Goal: Contribute content: Contribute content

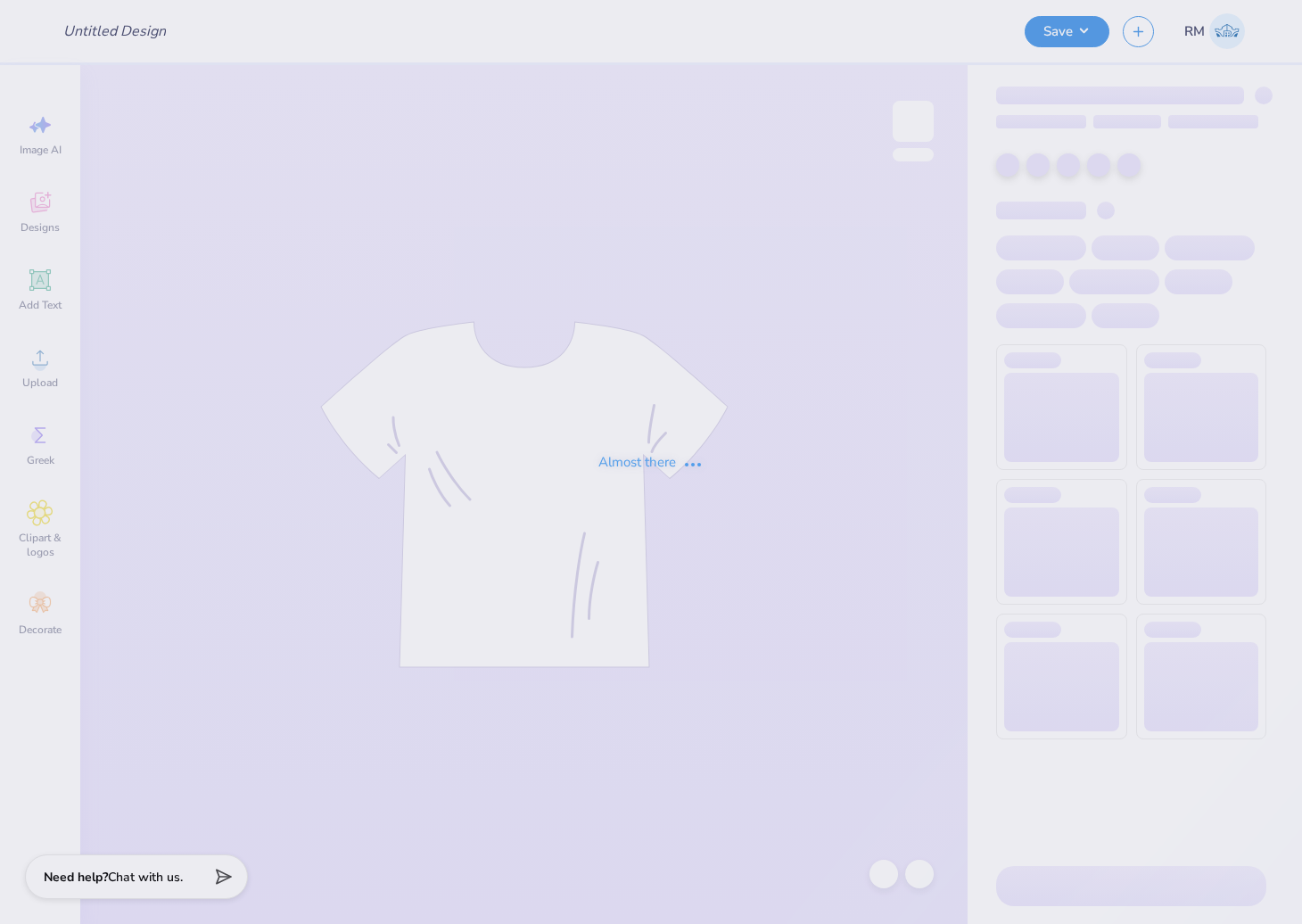
type input "KA1K T-Shirt 2"
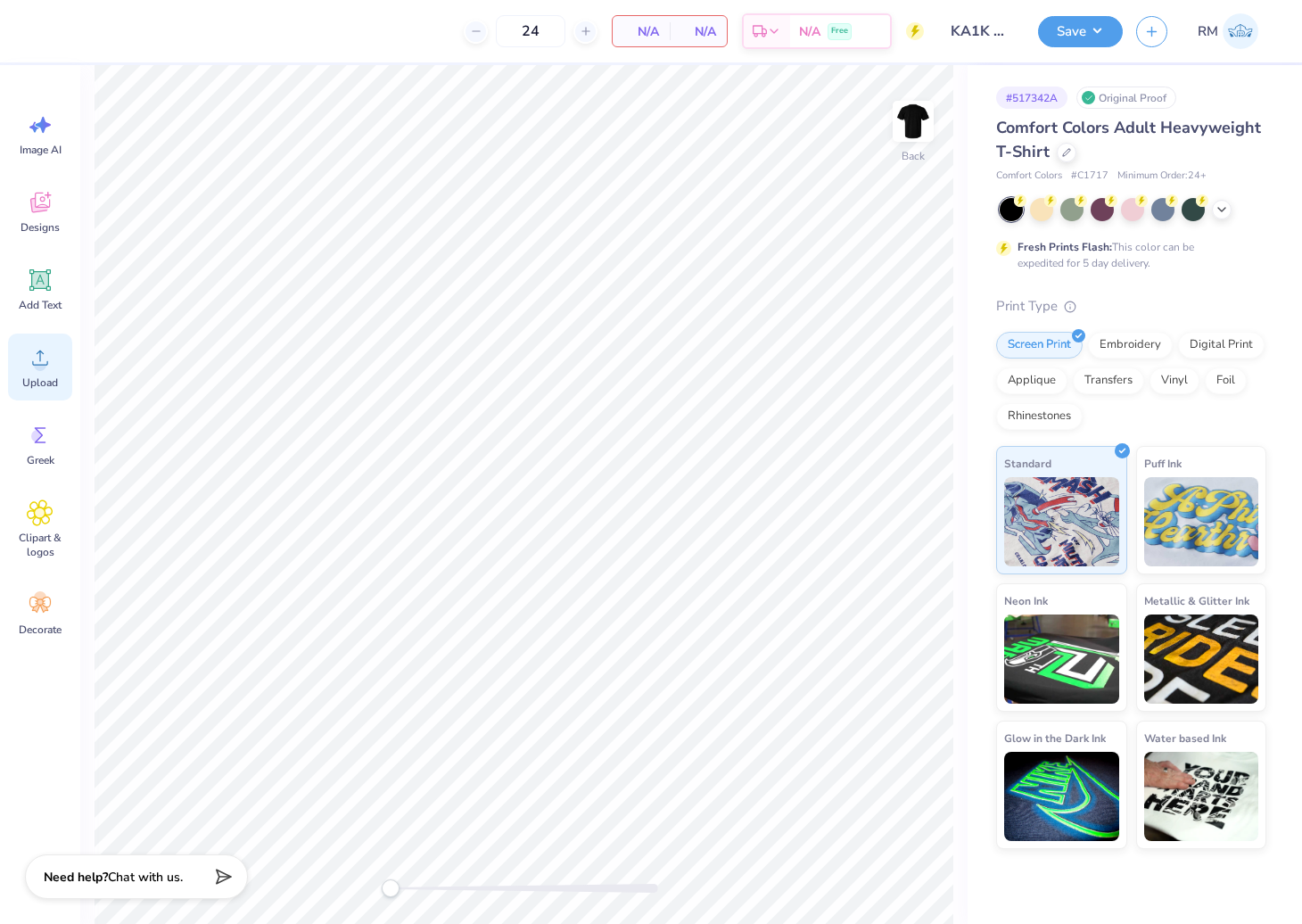
click at [42, 370] on icon at bounding box center [39, 357] width 26 height 26
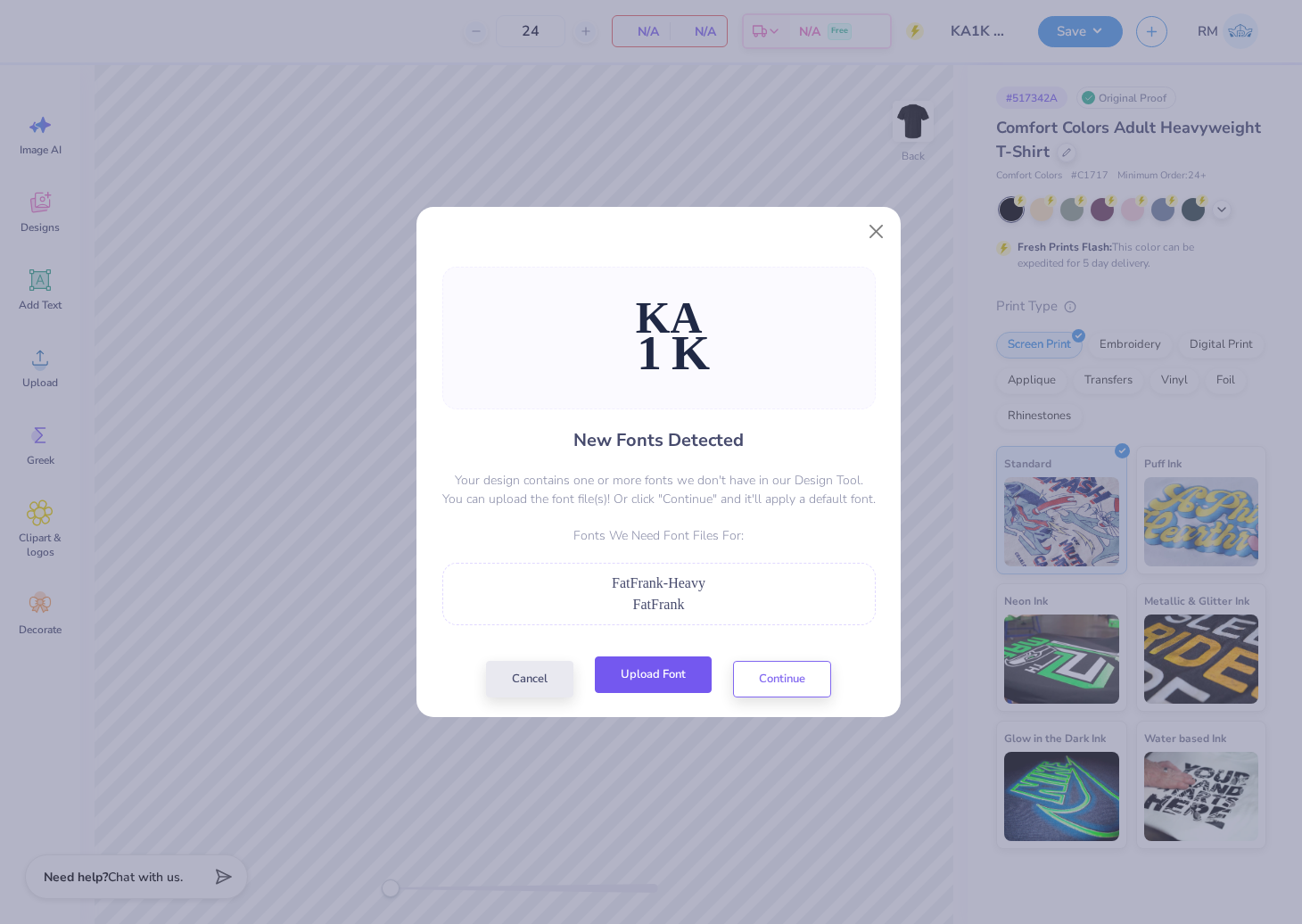
click at [646, 681] on button "Upload Font" at bounding box center [653, 675] width 117 height 36
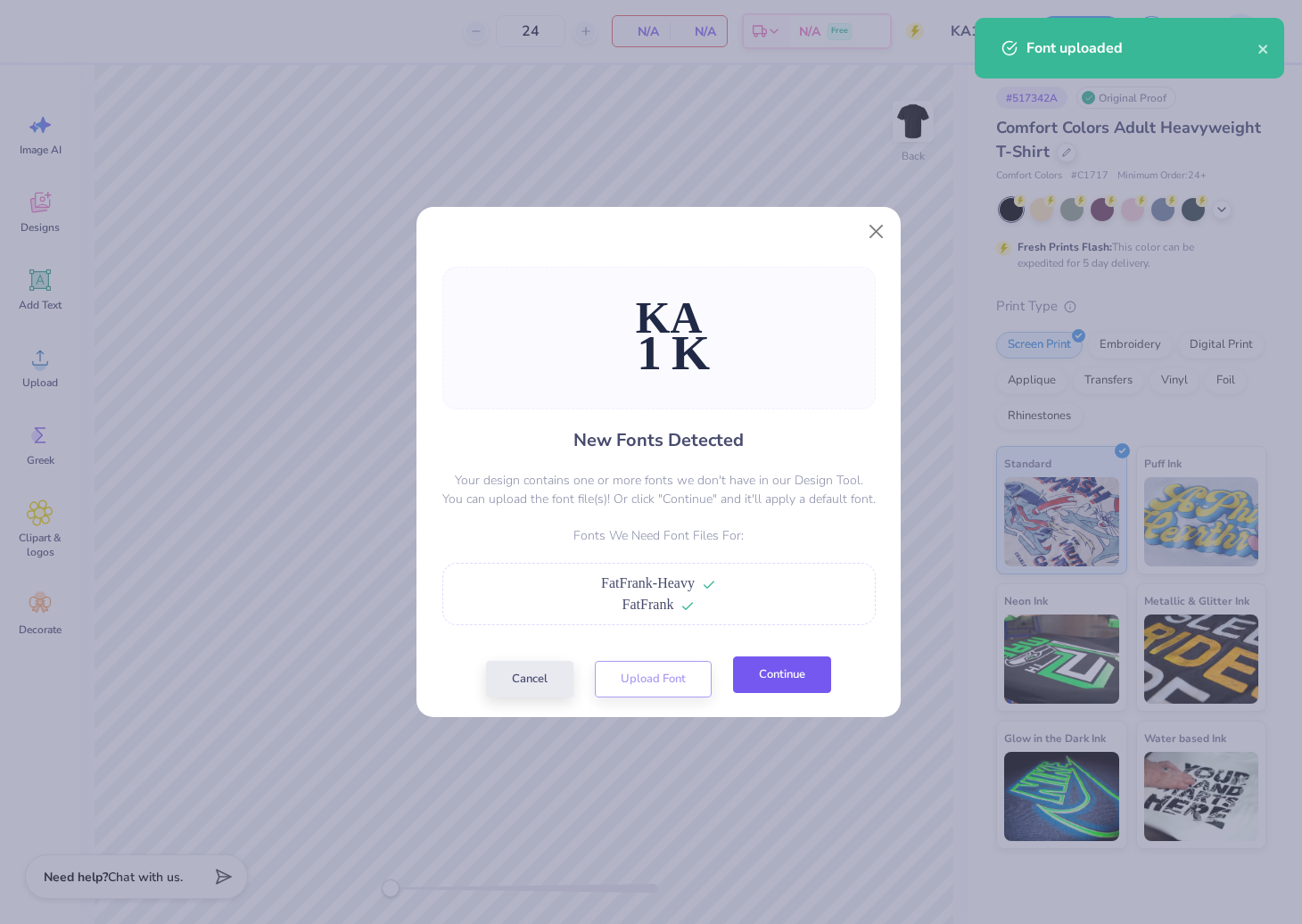
click at [784, 683] on button "Continue" at bounding box center [783, 675] width 98 height 36
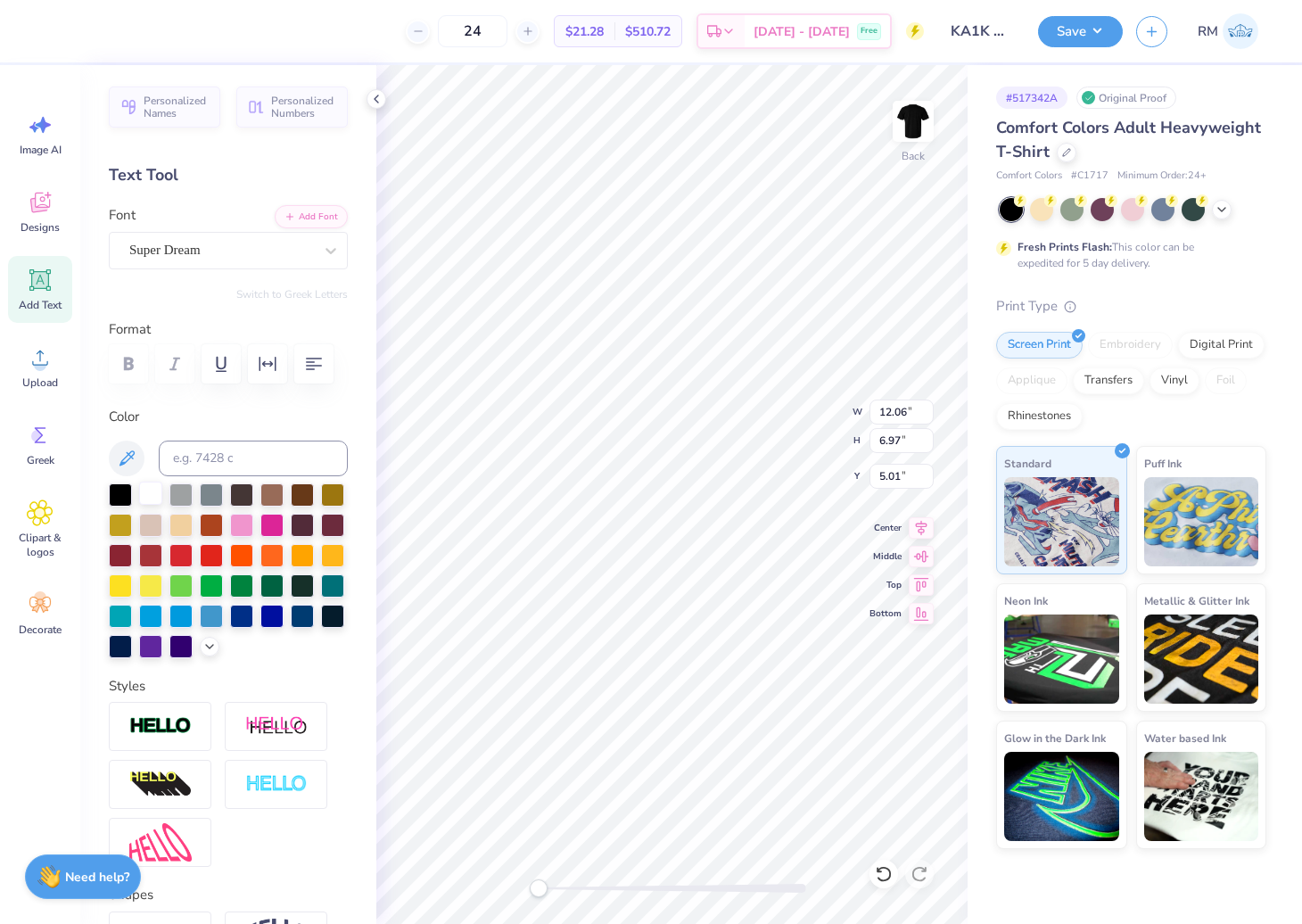
click at [149, 505] on div at bounding box center [150, 493] width 23 height 23
type input "13.86"
type input "7.74"
type input "12.26"
click at [153, 505] on div at bounding box center [150, 493] width 23 height 23
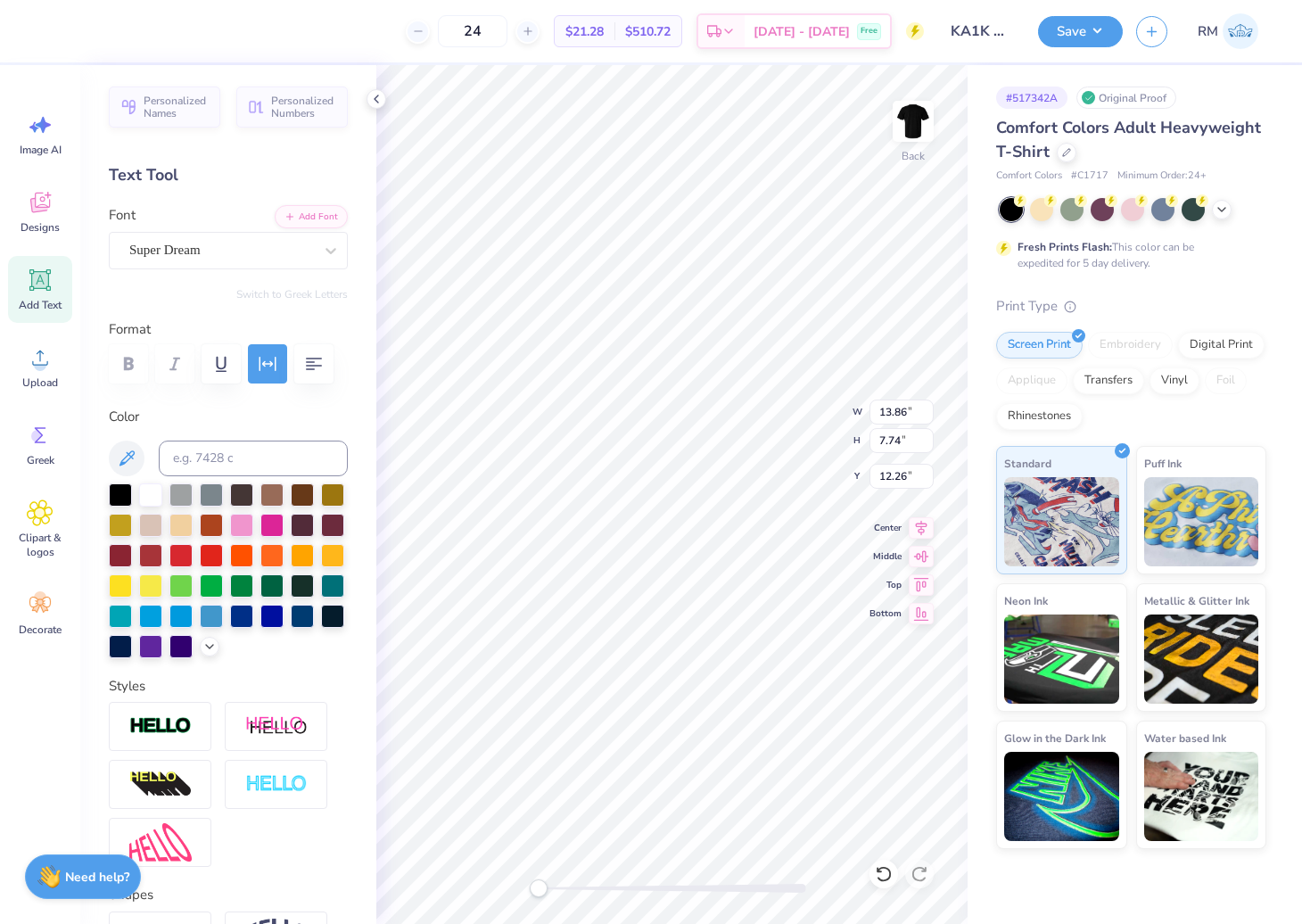
type input "12.00"
type input "6.93"
type input "5.72"
click at [245, 233] on div "Super Dream" at bounding box center [228, 251] width 239 height 37
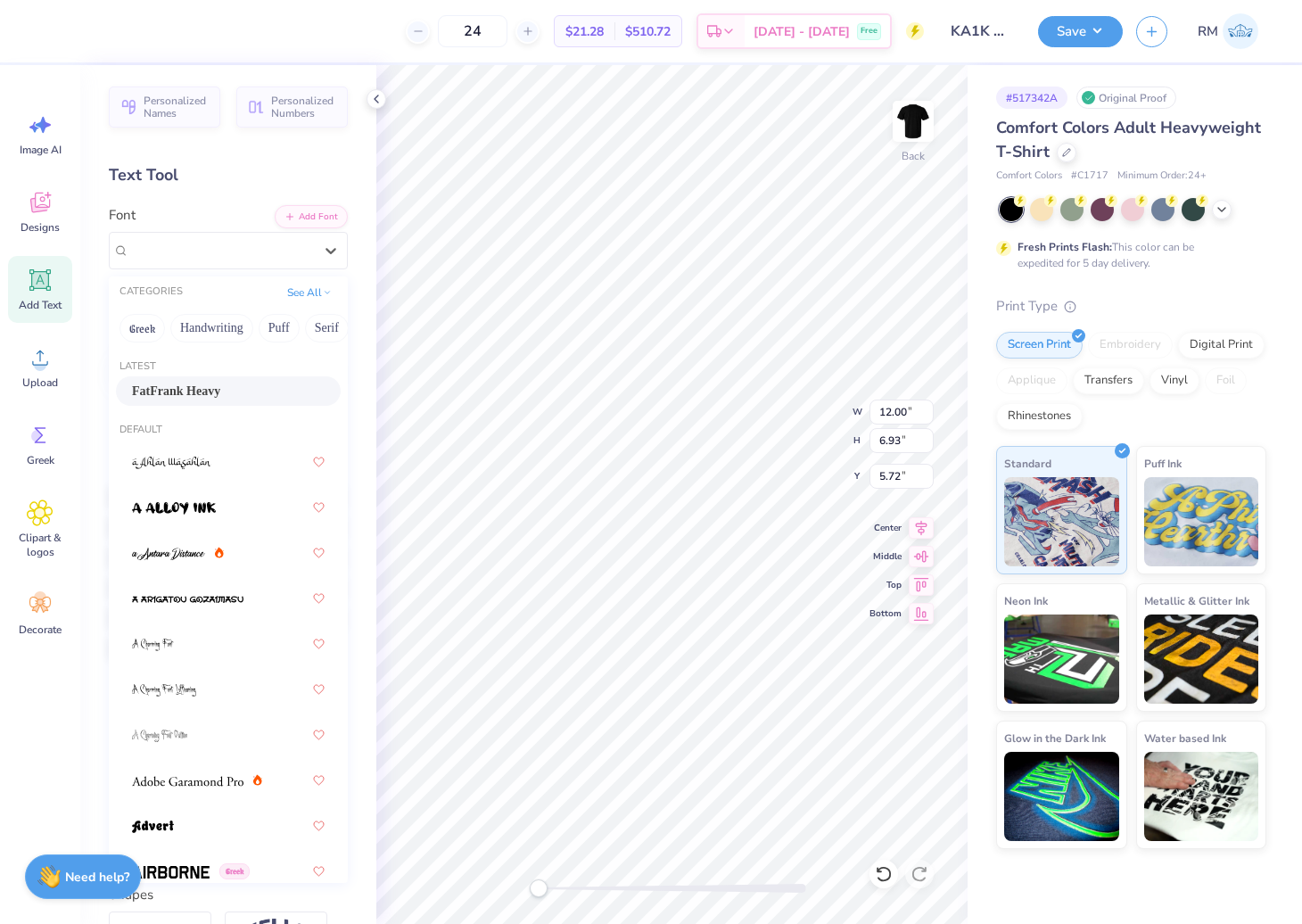
click at [228, 391] on div "FatFrank Heavy" at bounding box center [228, 391] width 192 height 19
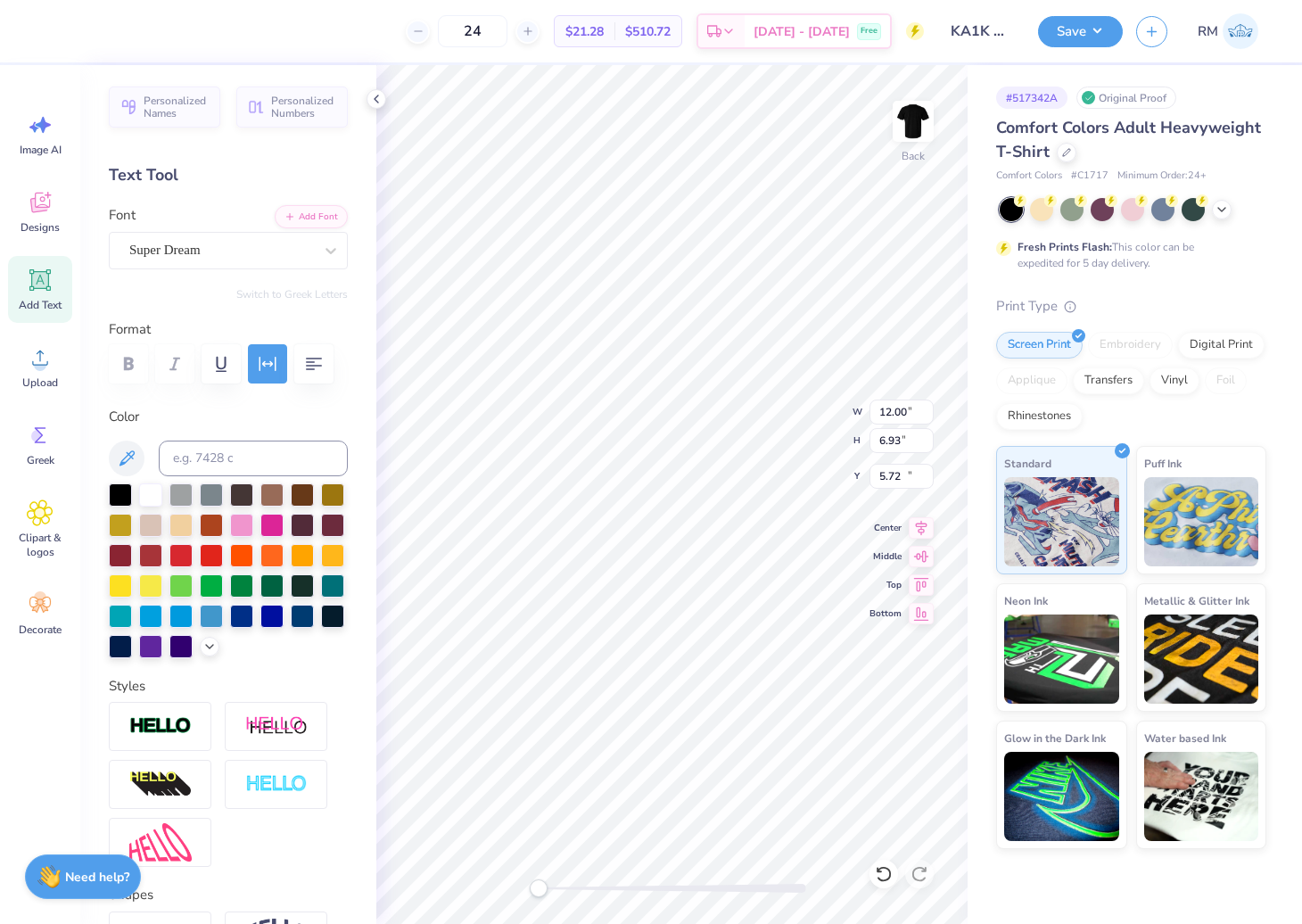
type input "13.83"
type input "7.70"
type input "13.07"
click at [234, 248] on div "Super Dream" at bounding box center [221, 250] width 188 height 27
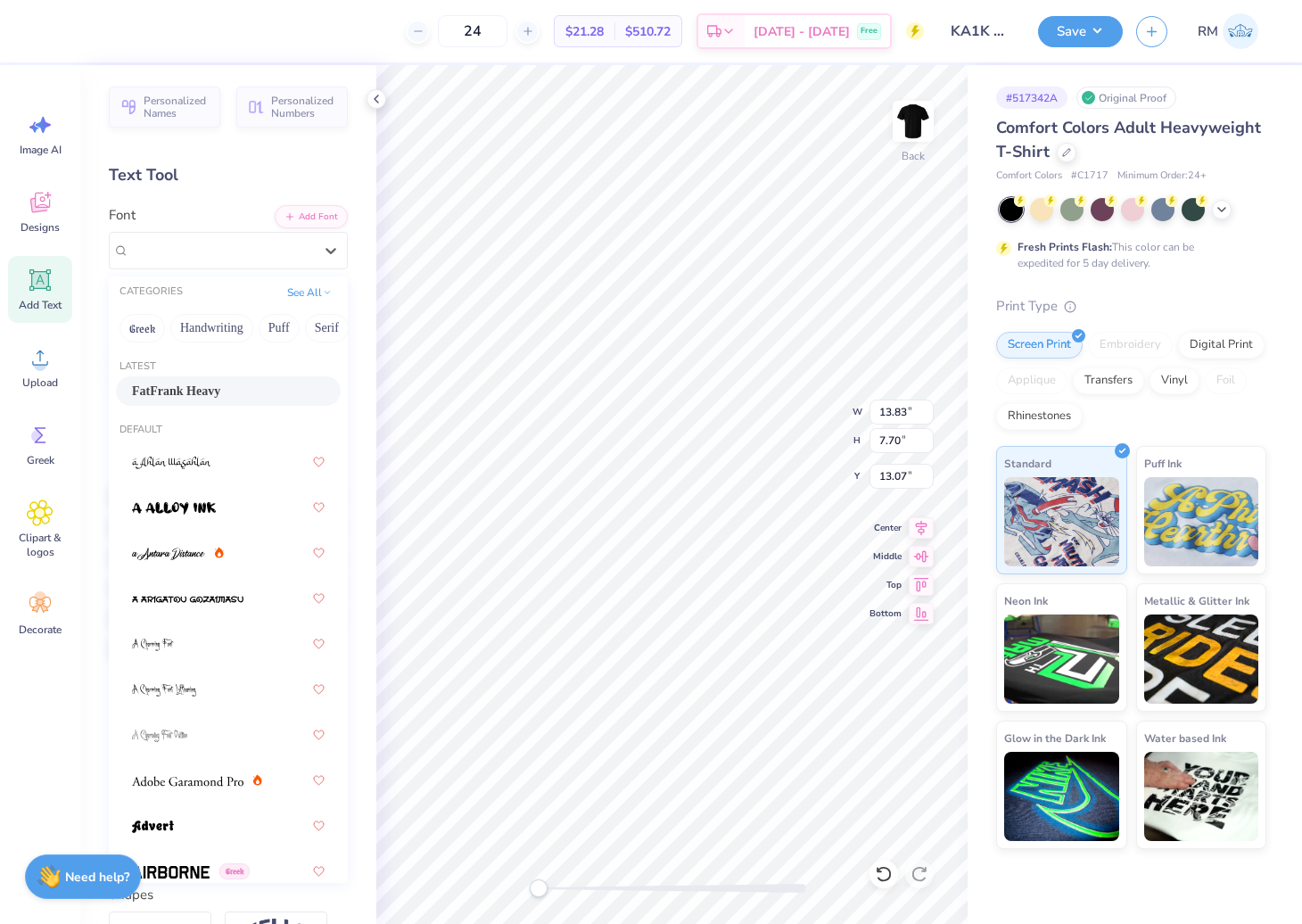
click at [263, 393] on div "FatFrank Heavy" at bounding box center [228, 391] width 192 height 19
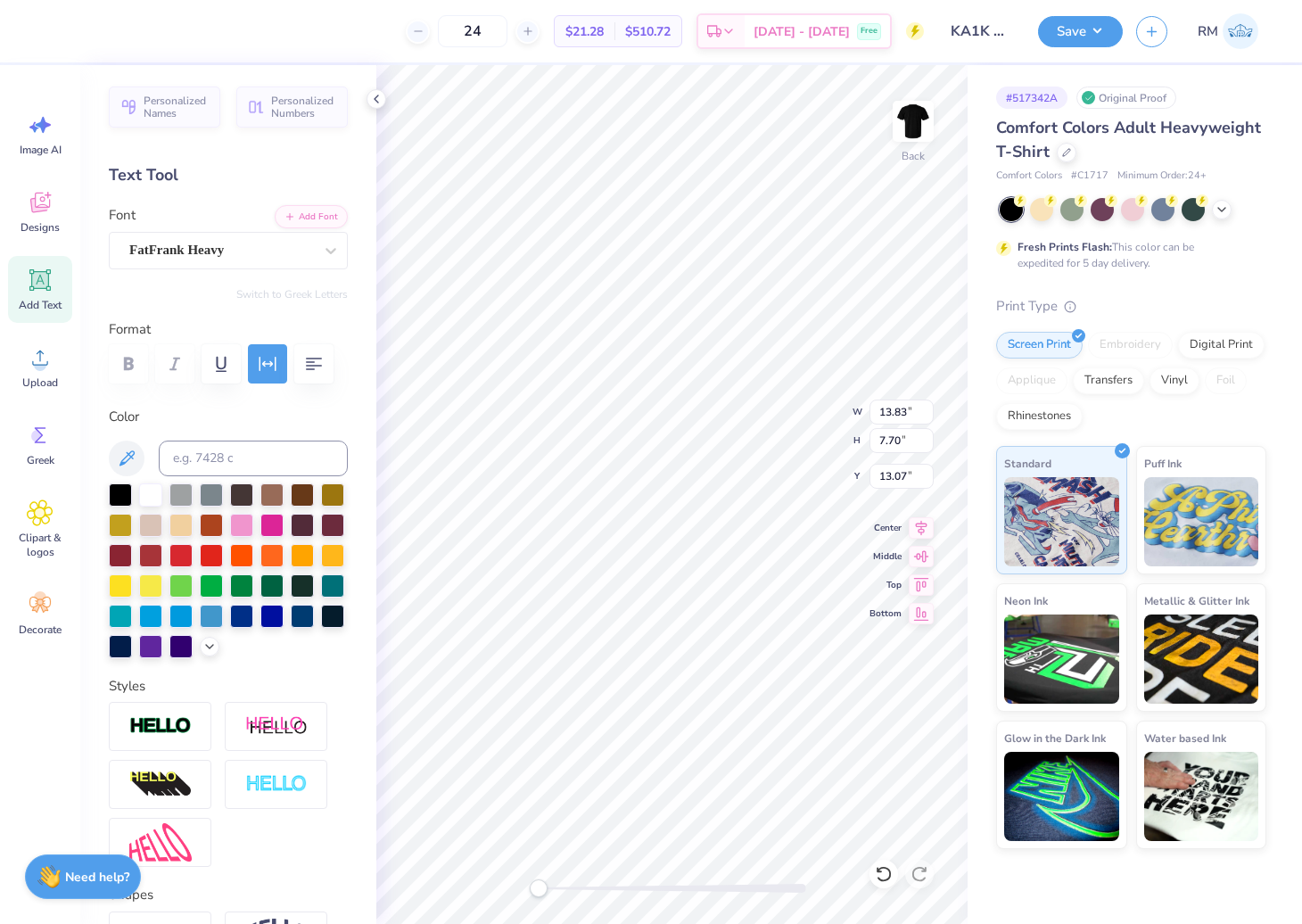
type input "12.69"
type input "6.83"
type input "5.77"
click at [913, 527] on icon at bounding box center [921, 525] width 25 height 21
type input "7.69"
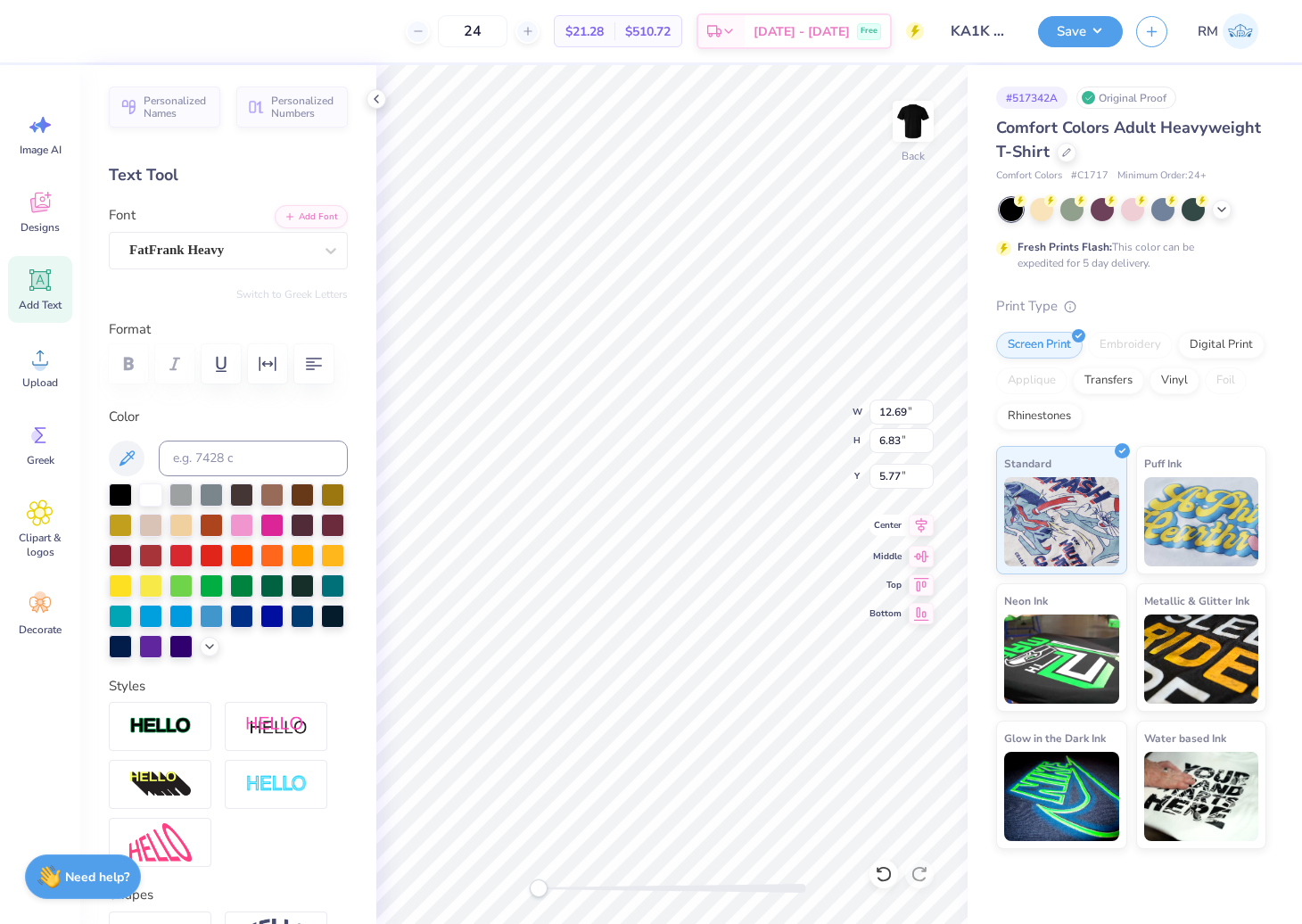
type input "13.08"
click at [917, 521] on icon at bounding box center [921, 526] width 12 height 15
type input "6.83"
type input "5.77"
type input "12.75"
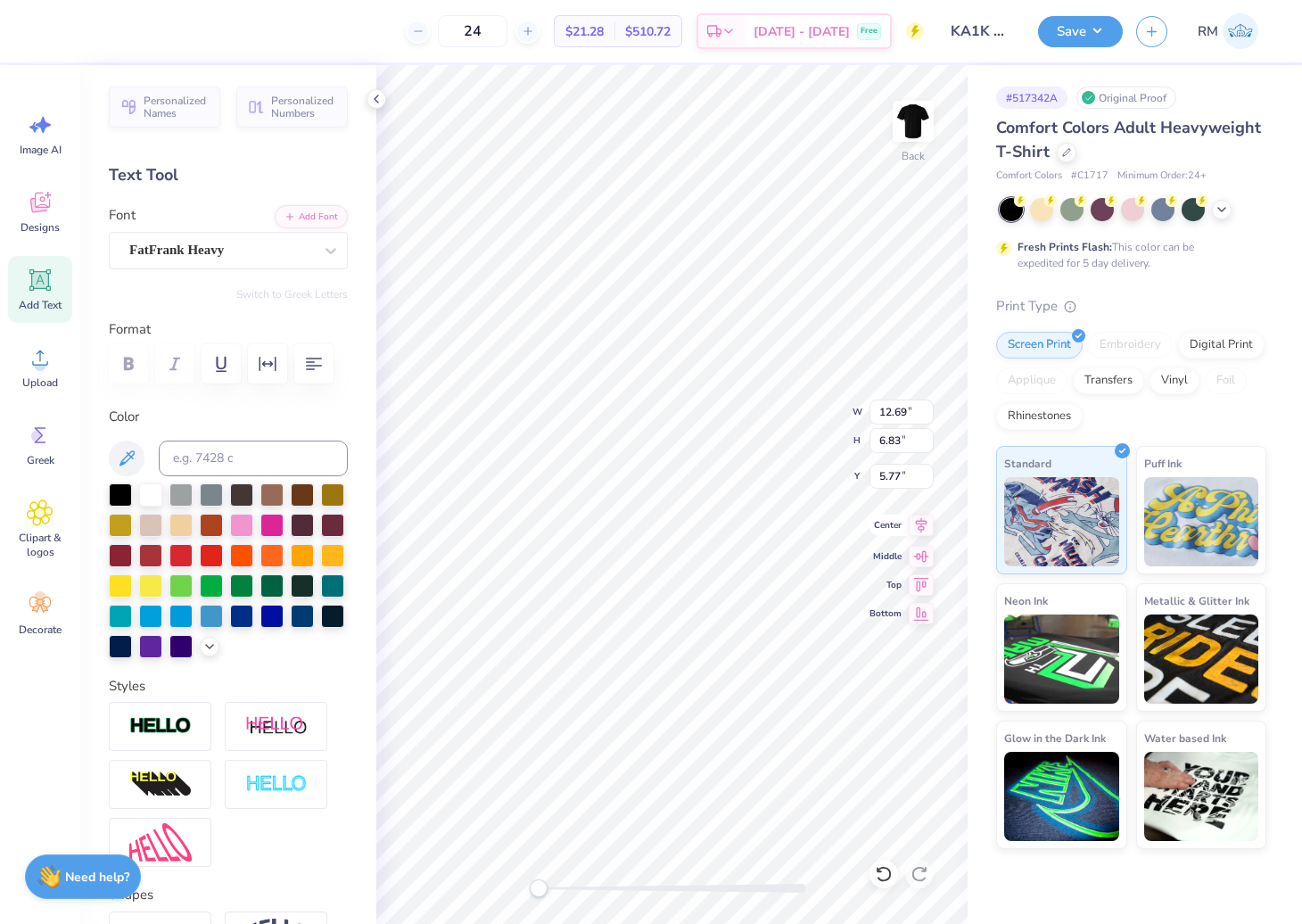
type input "15.00"
click at [889, 406] on input "12.75" at bounding box center [901, 412] width 64 height 25
type input "0.97"
type input "2.67"
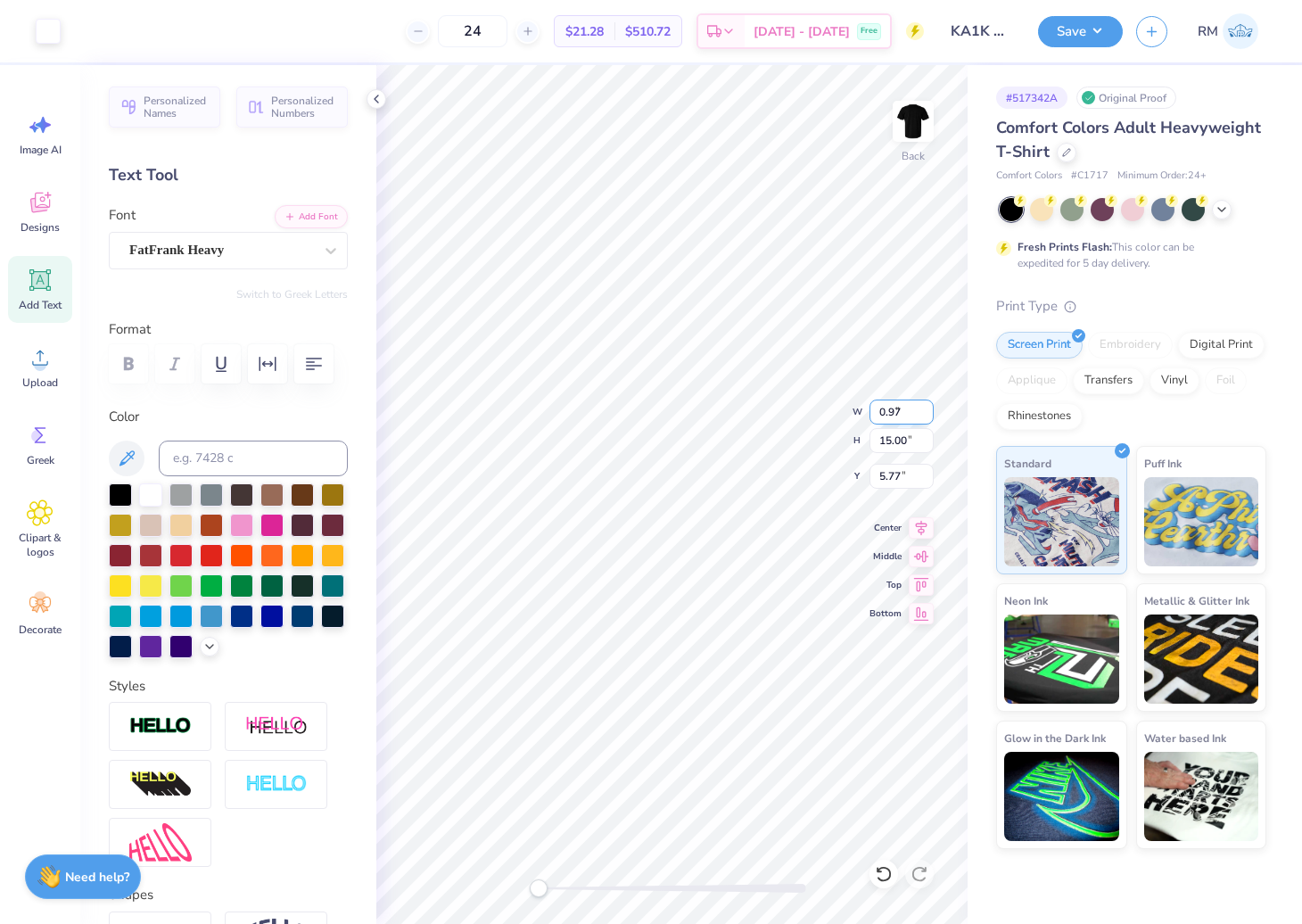
type input "11.89"
click at [890, 411] on input "3.51" at bounding box center [901, 412] width 64 height 25
type input "3.49"
type input "4.25"
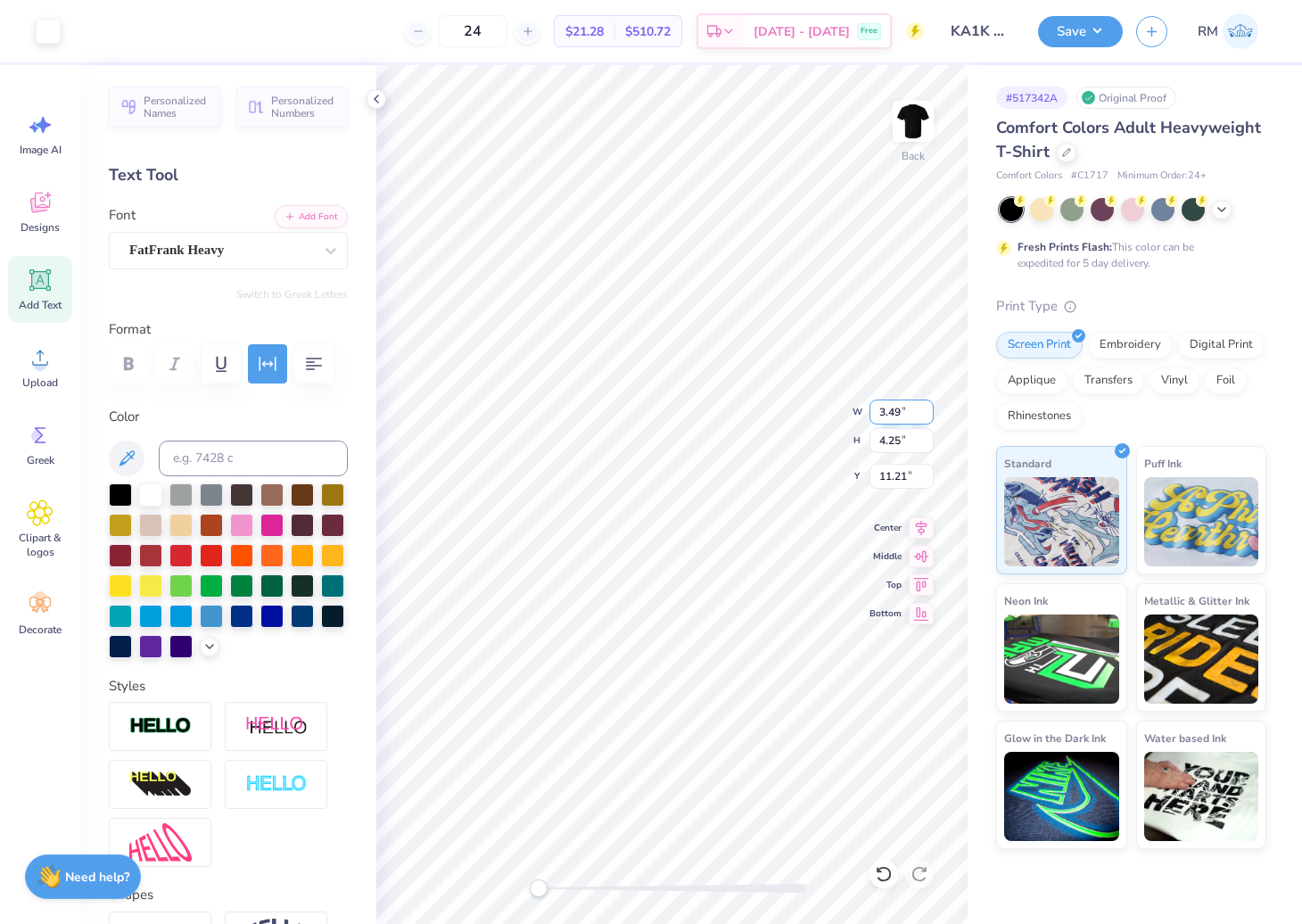
click at [890, 408] on input "3.49" at bounding box center [901, 412] width 64 height 25
type input "3.51"
type input "4.26"
type input "3.49"
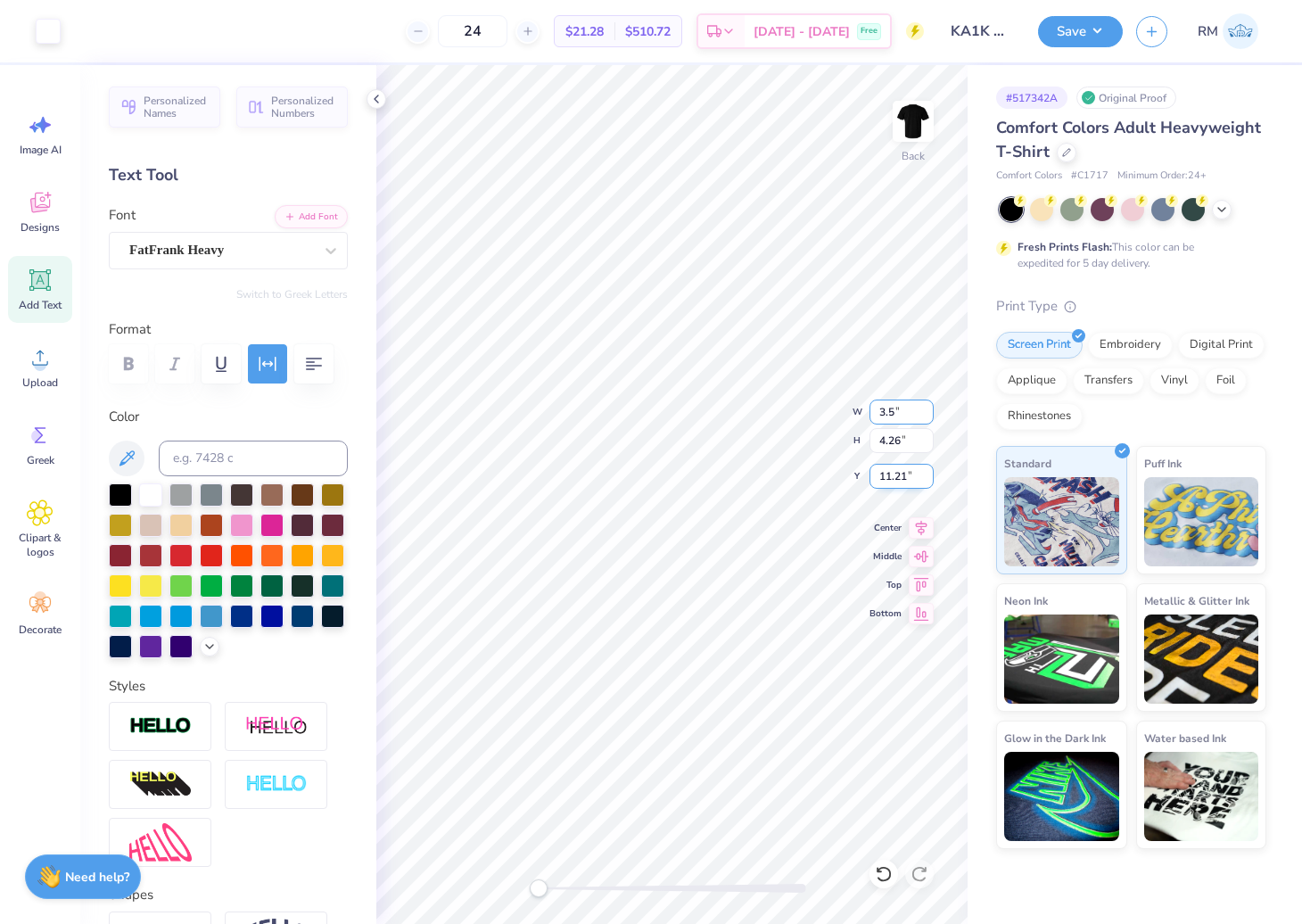
type input "4.25"
type input "7.85"
click at [887, 411] on input "3.50" at bounding box center [901, 412] width 64 height 25
type input "2.57"
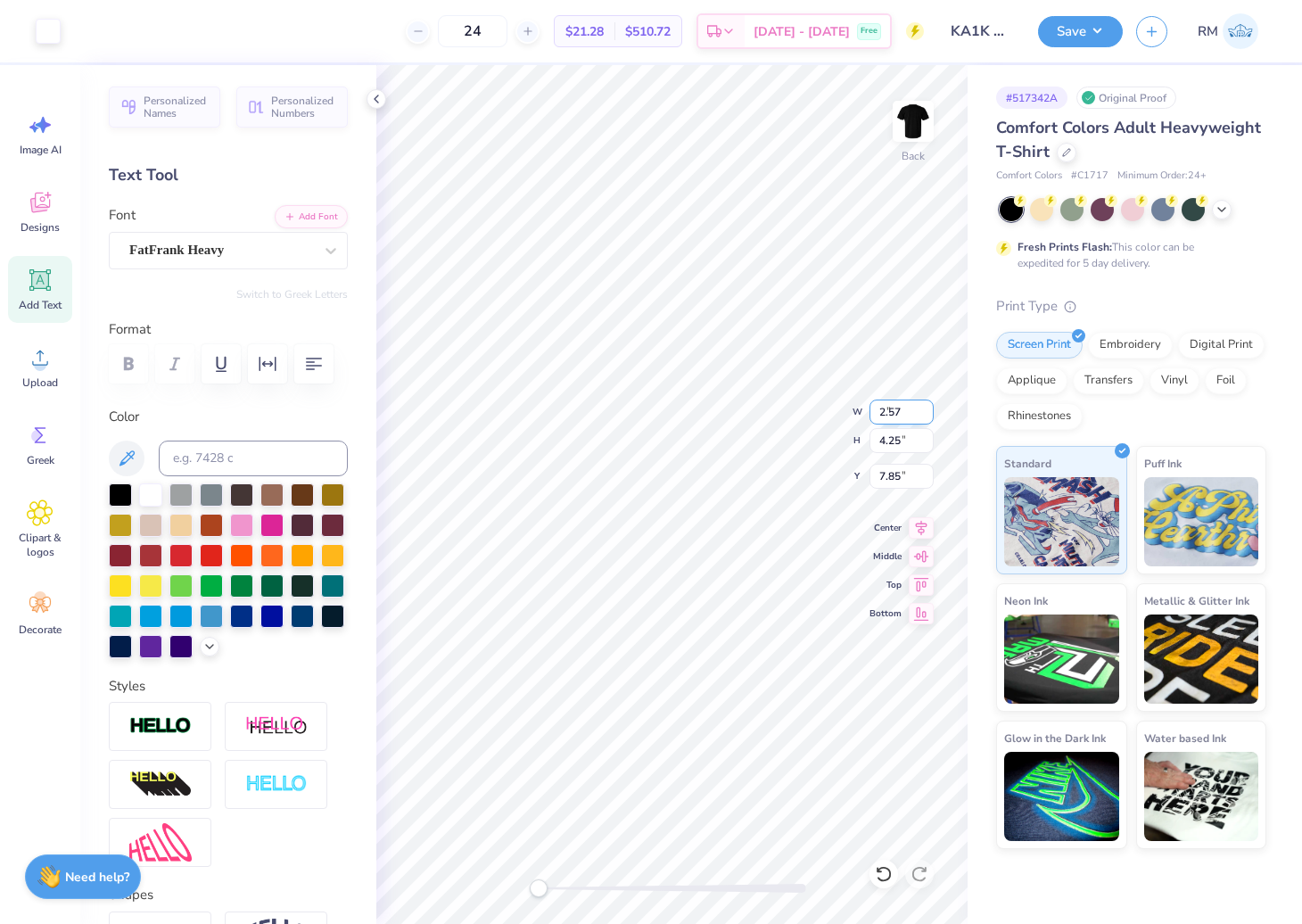
type input "3.40"
type input "8.27"
click at [897, 445] on input "3.40" at bounding box center [901, 440] width 64 height 25
type input "3"
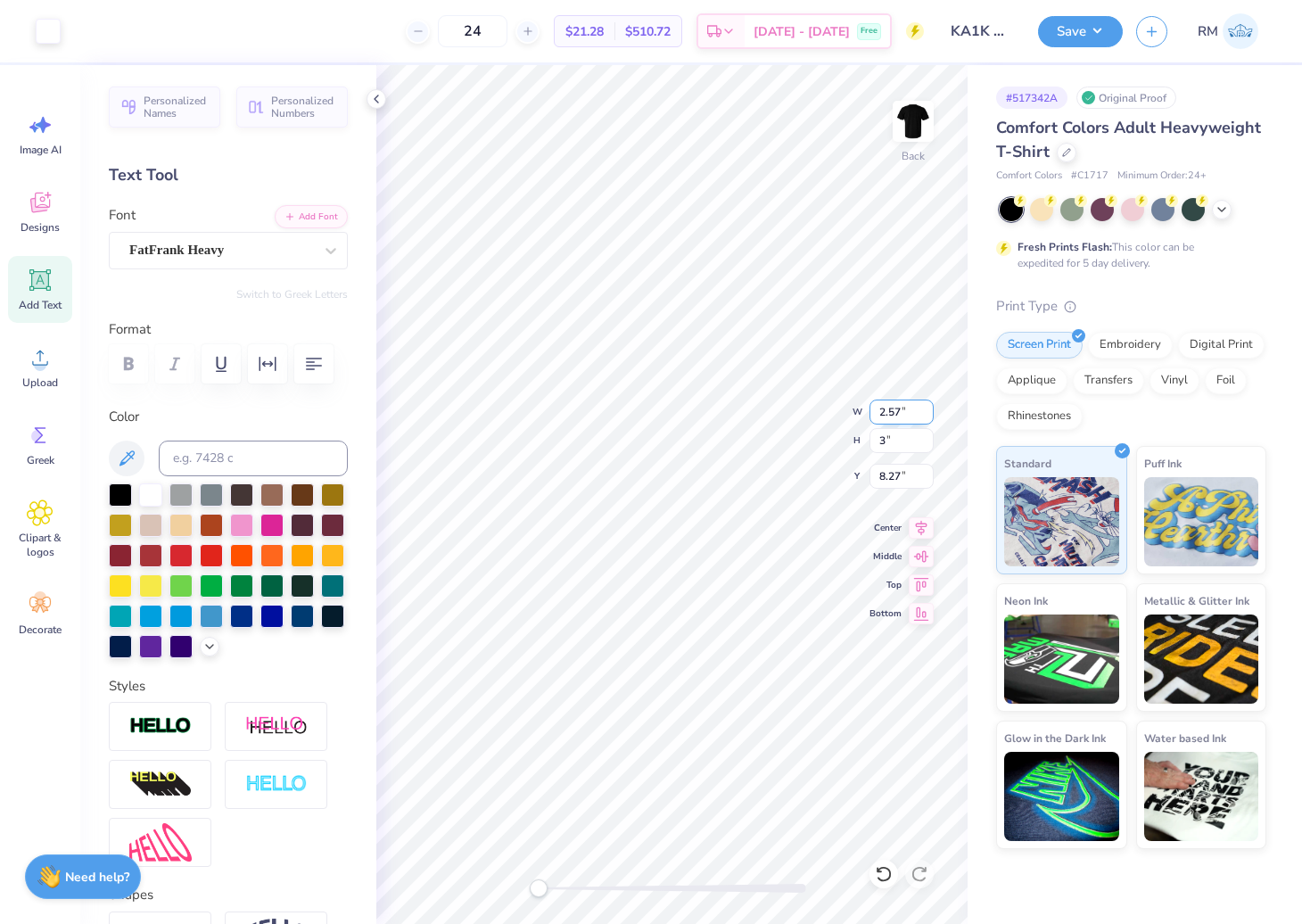
click at [895, 417] on input "2.57" at bounding box center [901, 412] width 64 height 25
type input "2.00"
type input "2.85"
type input "8.54"
click at [895, 417] on input "2.00" at bounding box center [901, 412] width 64 height 25
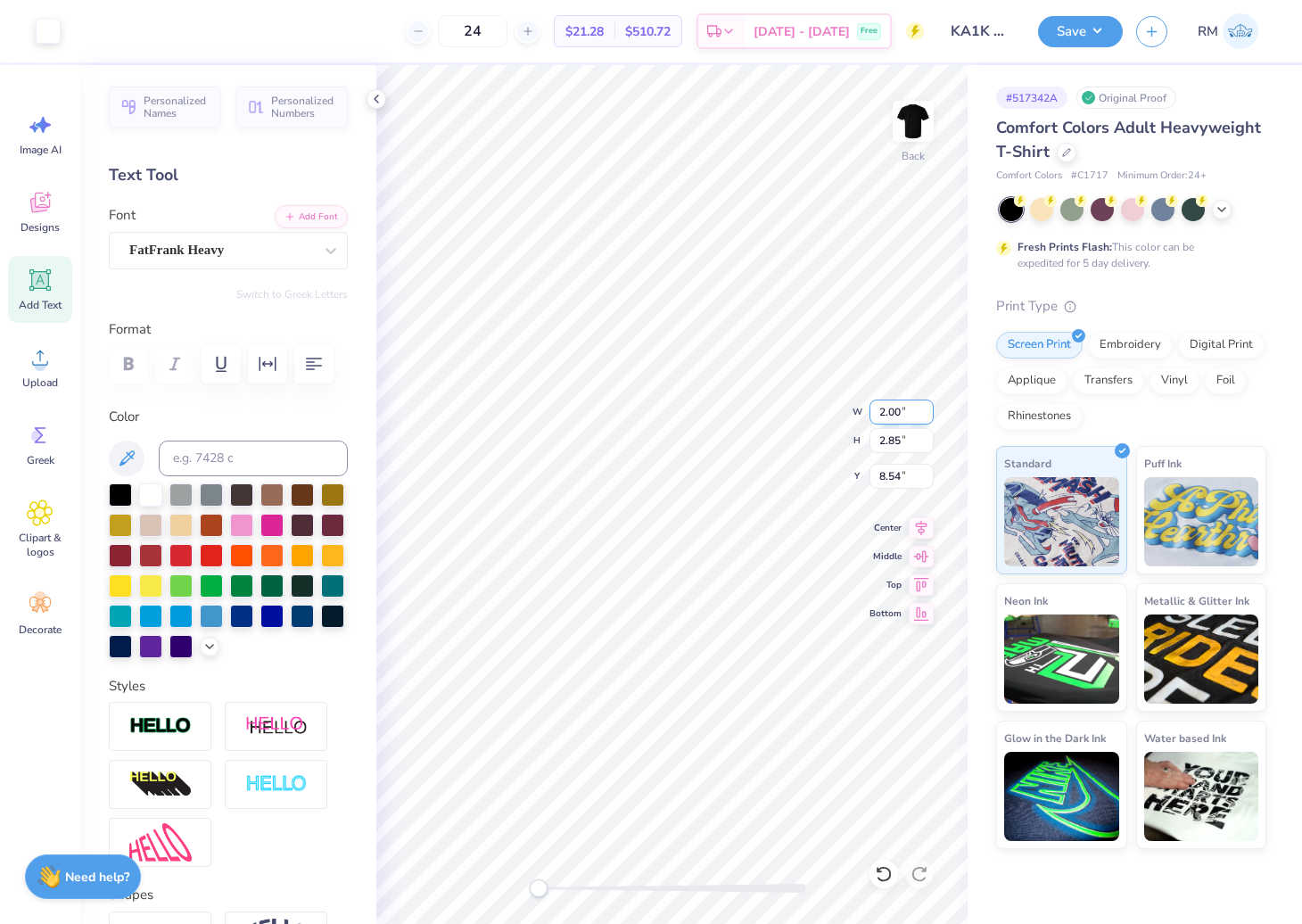
click at [895, 417] on input "2.00" at bounding box center [901, 412] width 64 height 25
type input "4.48"
type input "5.11"
click at [890, 477] on input "7.43" at bounding box center [901, 476] width 64 height 25
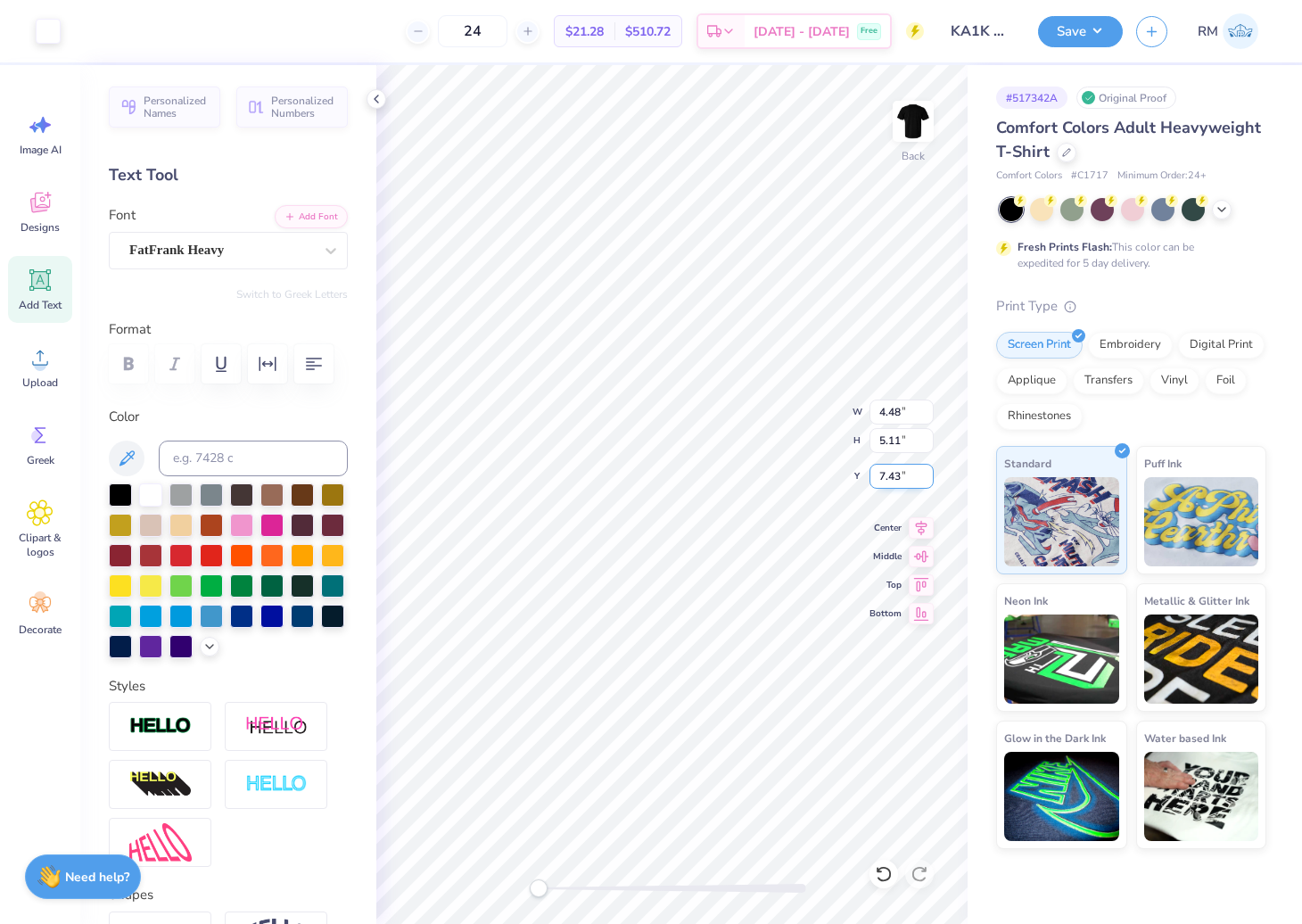
click at [890, 477] on input "7.43" at bounding box center [901, 476] width 64 height 25
type input "3.00"
click at [785, 412] on div "Back W 2.97 2.97 " H 1.80 1.80 " Y 5.86 5.86 " Center [GEOGRAPHIC_DATA]" at bounding box center [672, 494] width 591 height 859
click at [887, 477] on input "3.40" at bounding box center [901, 476] width 64 height 25
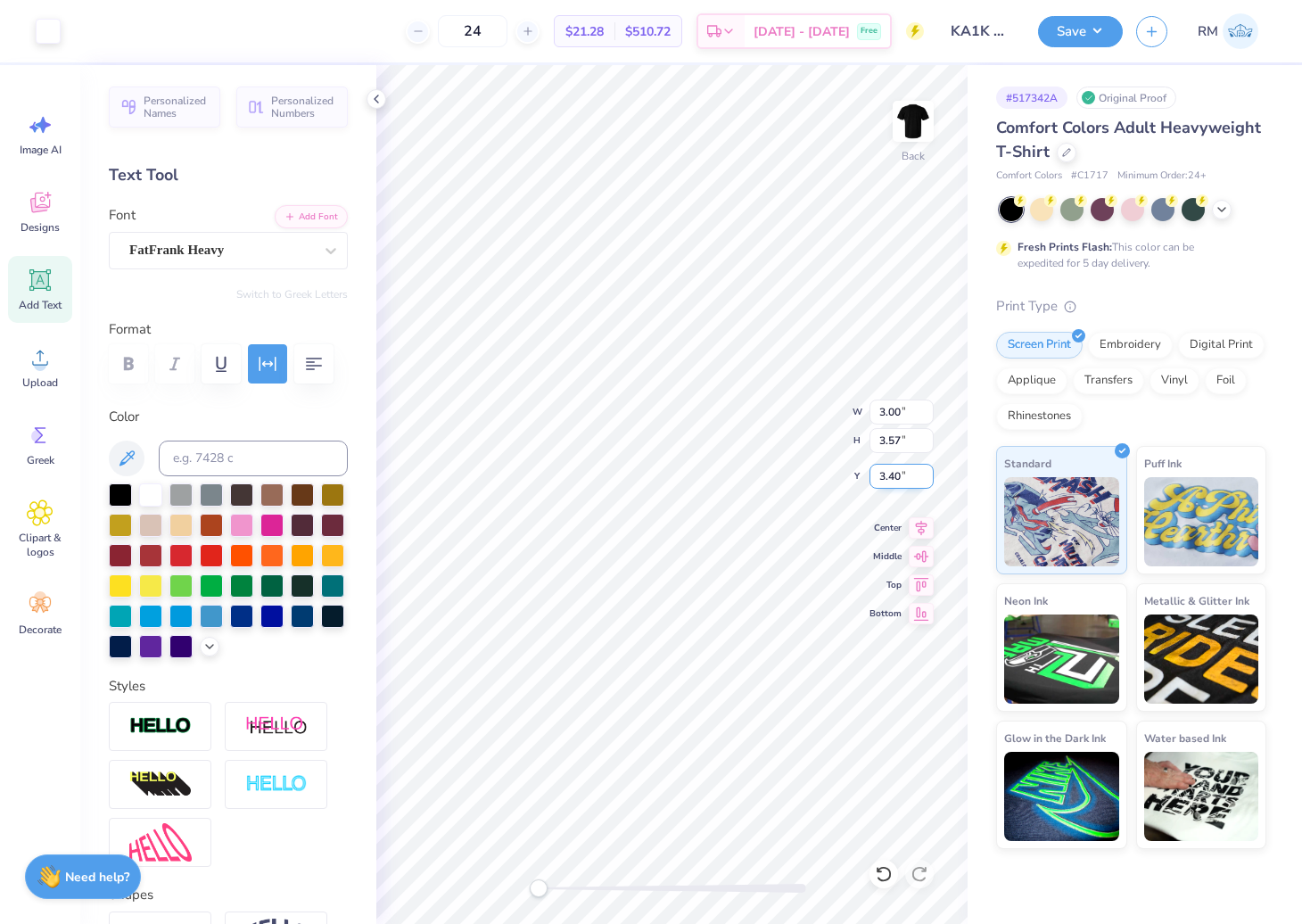
click at [887, 477] on input "3.40" at bounding box center [901, 476] width 64 height 25
type input "3.00"
click at [911, 105] on img at bounding box center [913, 121] width 71 height 71
click at [51, 369] on icon at bounding box center [39, 357] width 26 height 26
click at [272, 246] on div "Super Dream" at bounding box center [221, 250] width 188 height 27
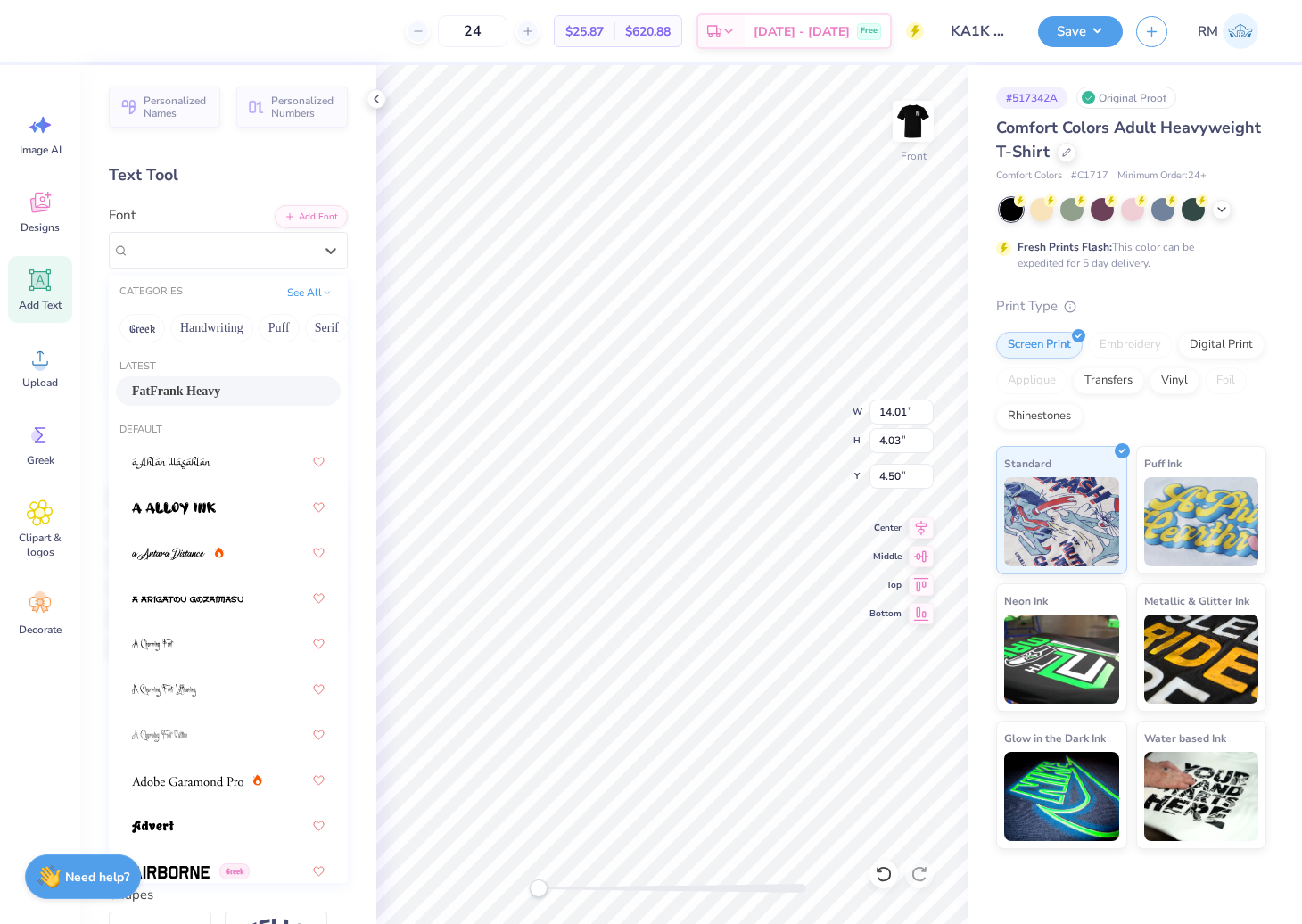
click at [231, 396] on div "FatFrank Heavy" at bounding box center [228, 391] width 192 height 19
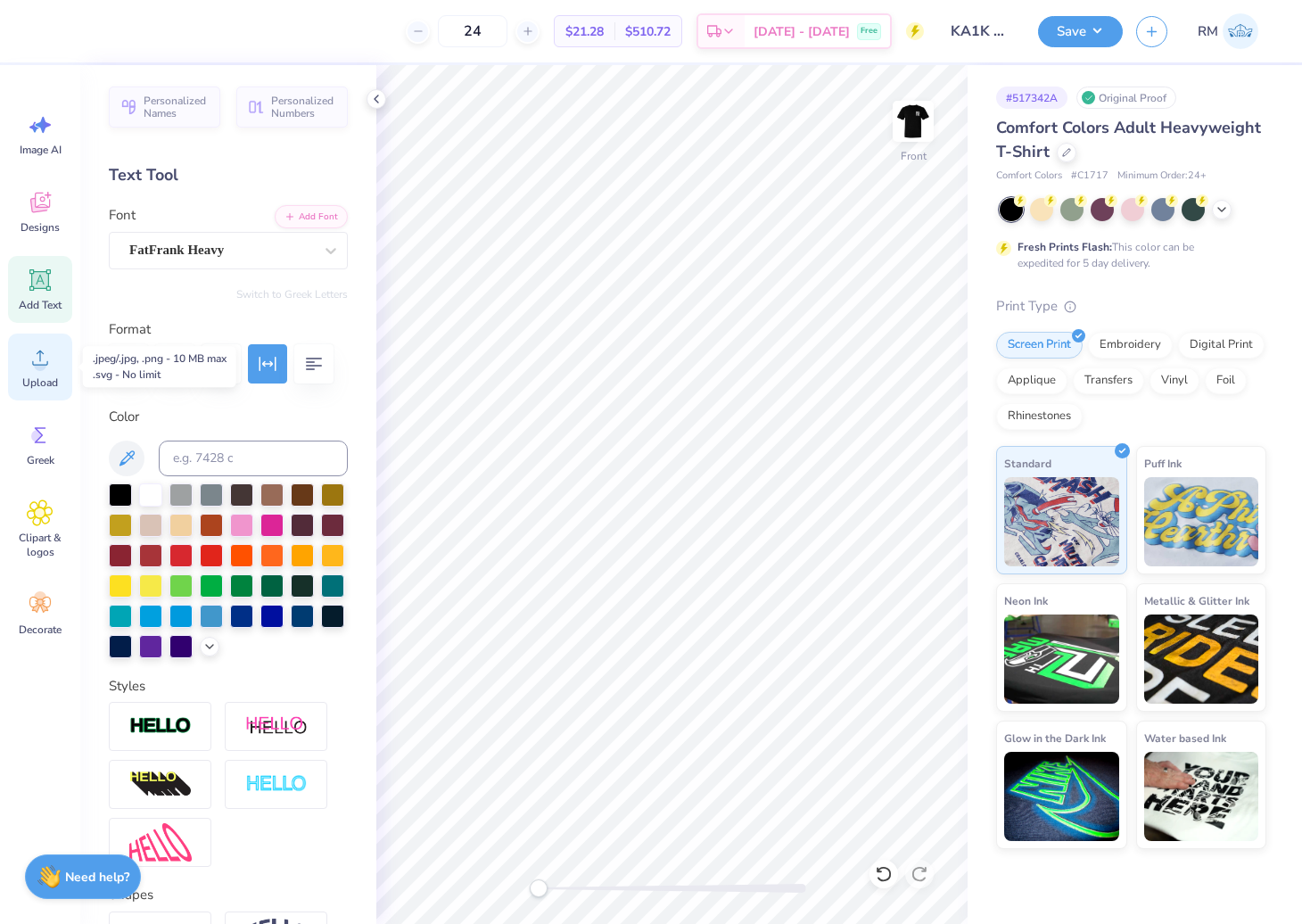
click at [31, 369] on icon at bounding box center [39, 357] width 26 height 26
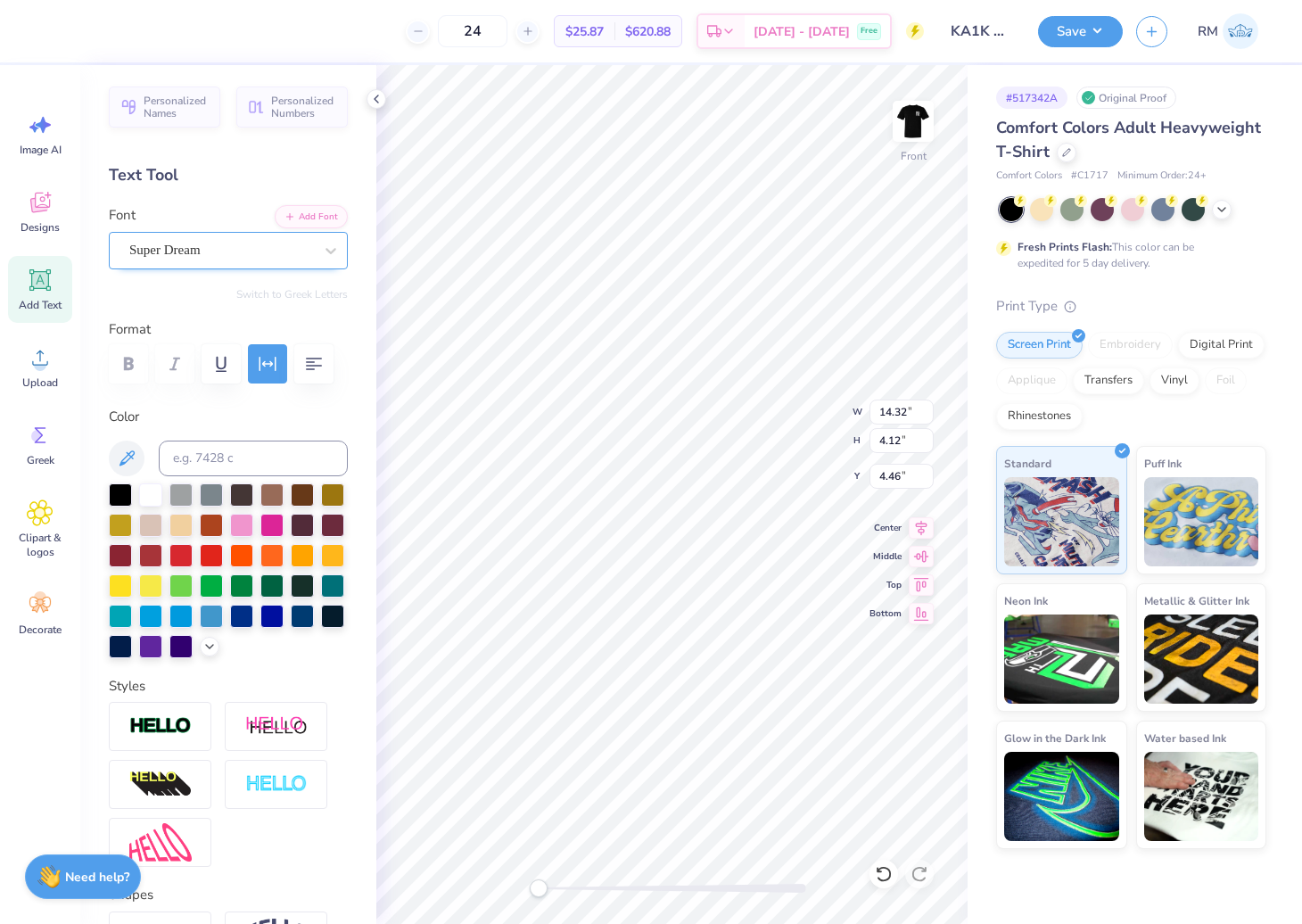
click at [215, 236] on div "Super Dream" at bounding box center [221, 250] width 188 height 27
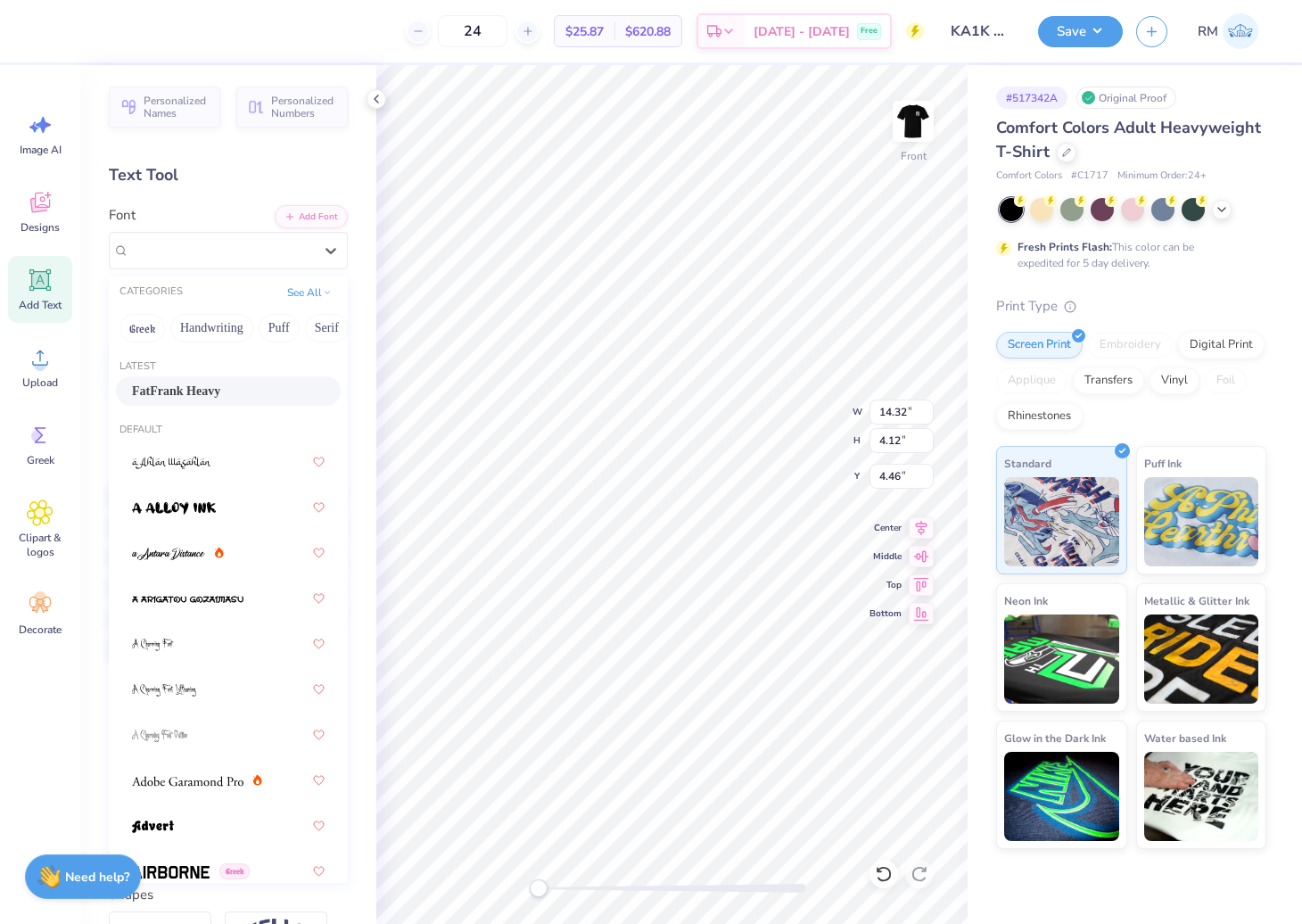
click at [207, 398] on span "FatFrank Heavy" at bounding box center [176, 391] width 88 height 19
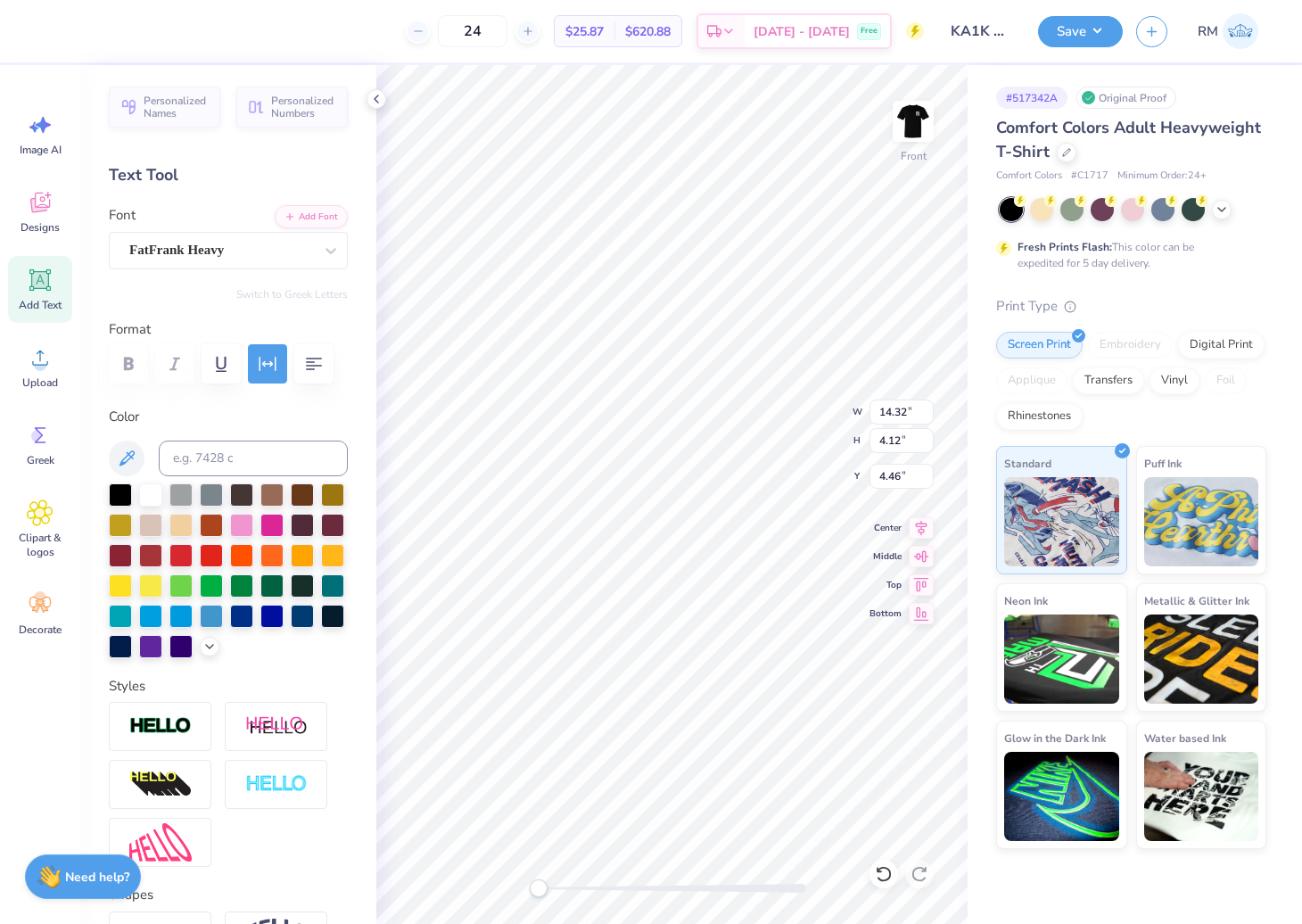
type input "14.30"
type input "14.31"
type input "8.74"
type input "18.75"
type input "4.89"
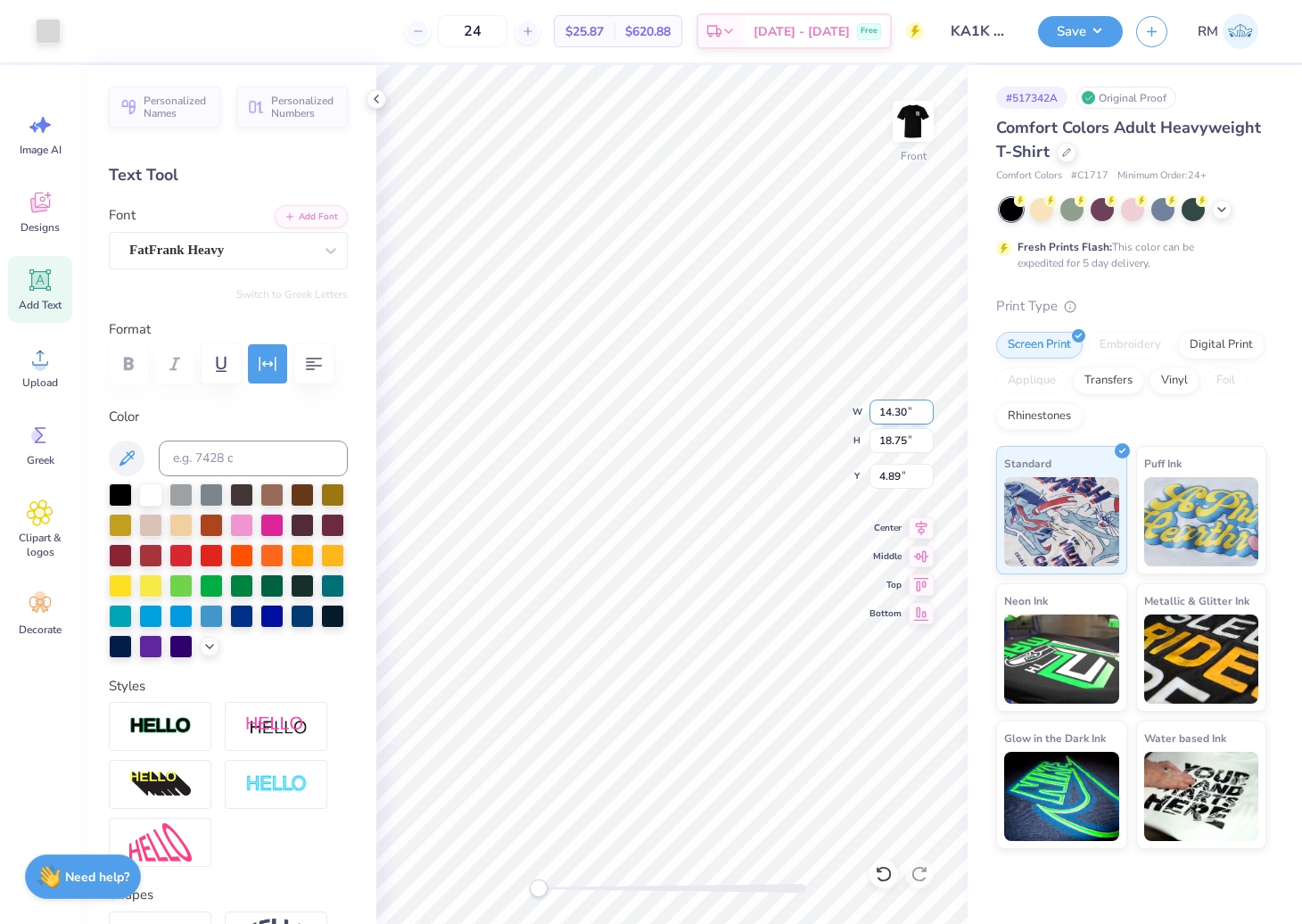
click at [892, 407] on input "14.30" at bounding box center [901, 412] width 64 height 25
click at [899, 474] on input "4.89" at bounding box center [901, 476] width 64 height 25
type input "10.07"
type input "14.50"
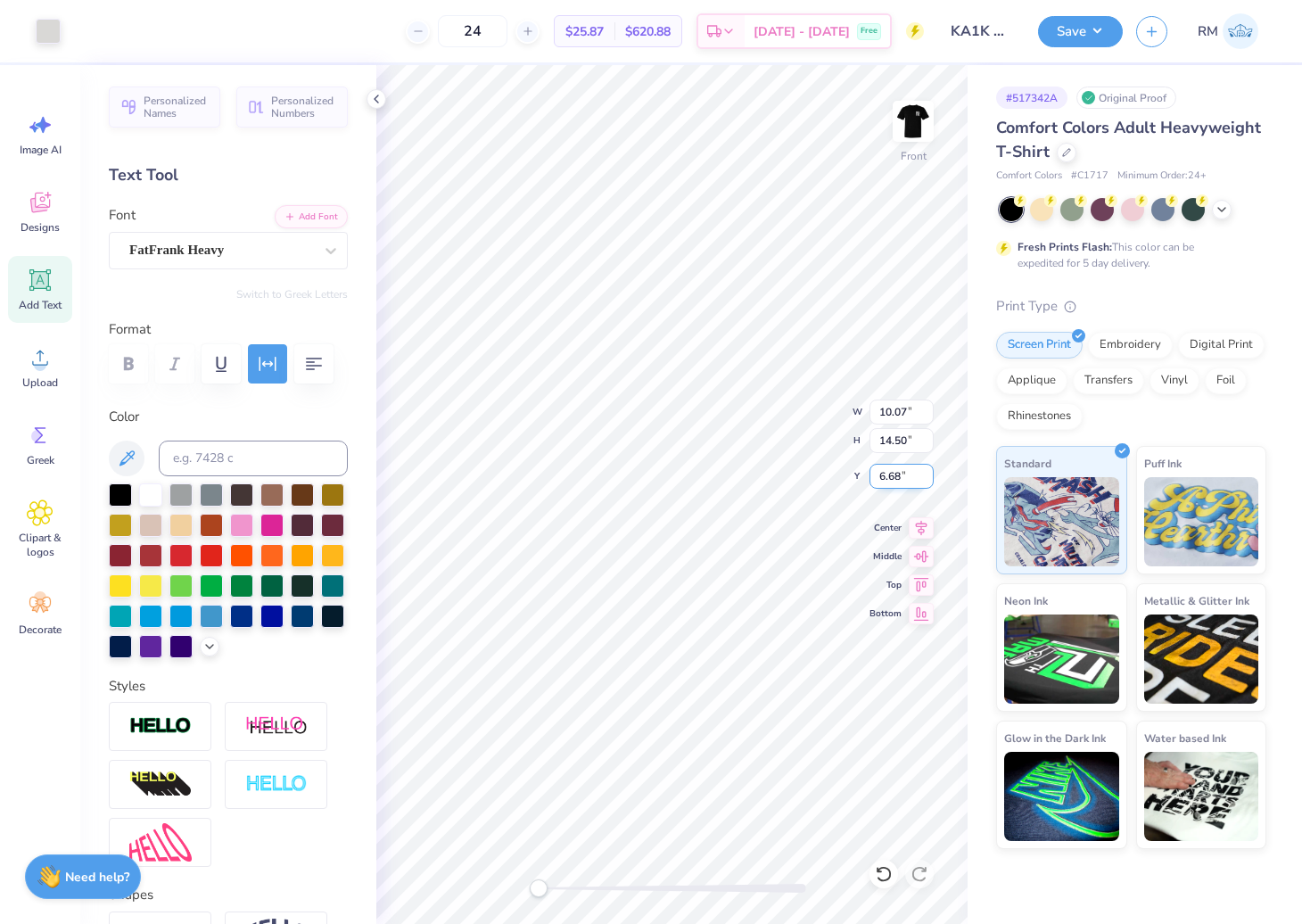
click at [885, 475] on input "6.68" at bounding box center [901, 476] width 64 height 25
type input "3.00"
type input "14.50"
type input "3.00"
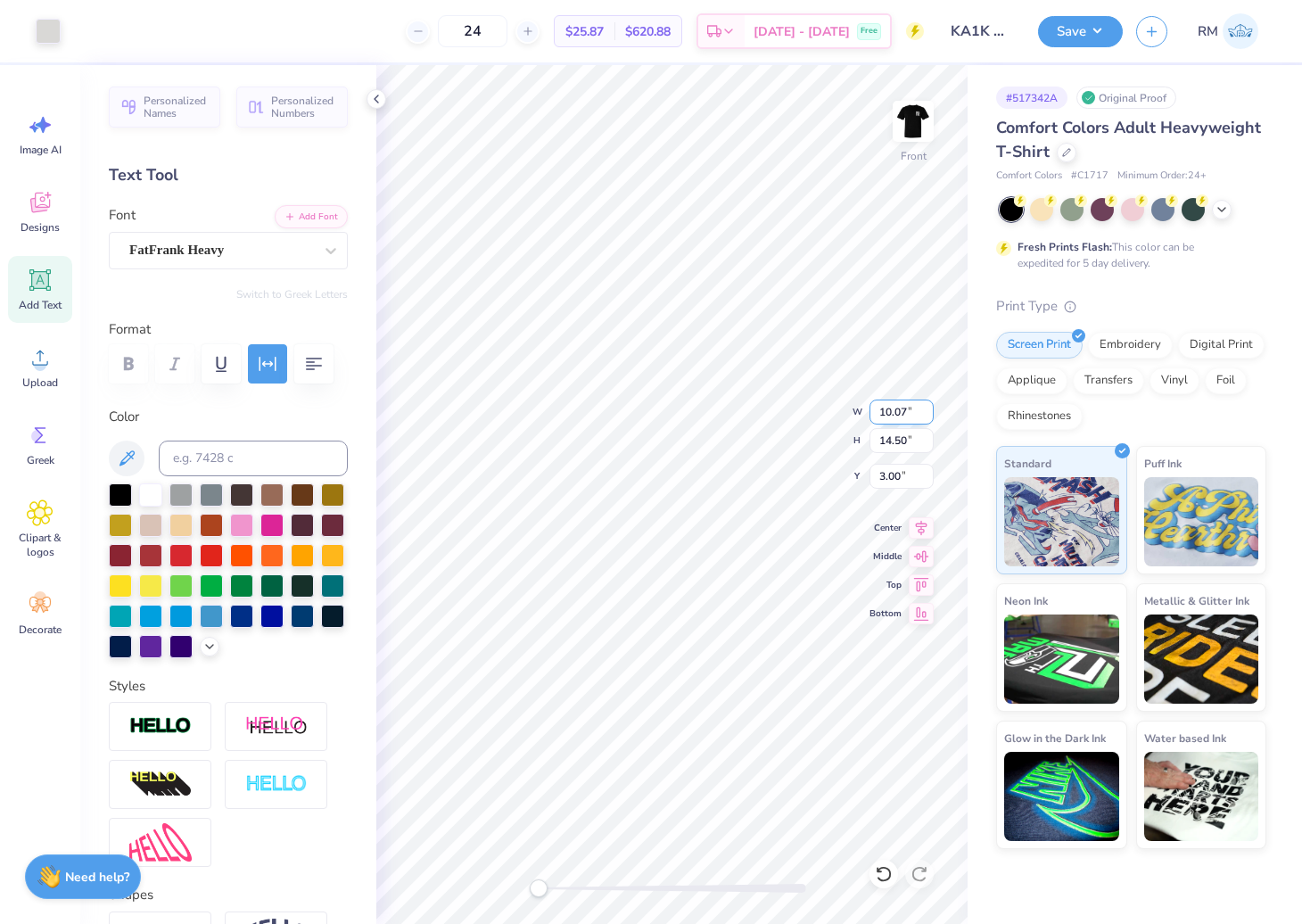
click at [897, 412] on input "10.07" at bounding box center [901, 412] width 64 height 25
type input "10.99"
click at [898, 439] on input "15.74" at bounding box center [901, 440] width 64 height 25
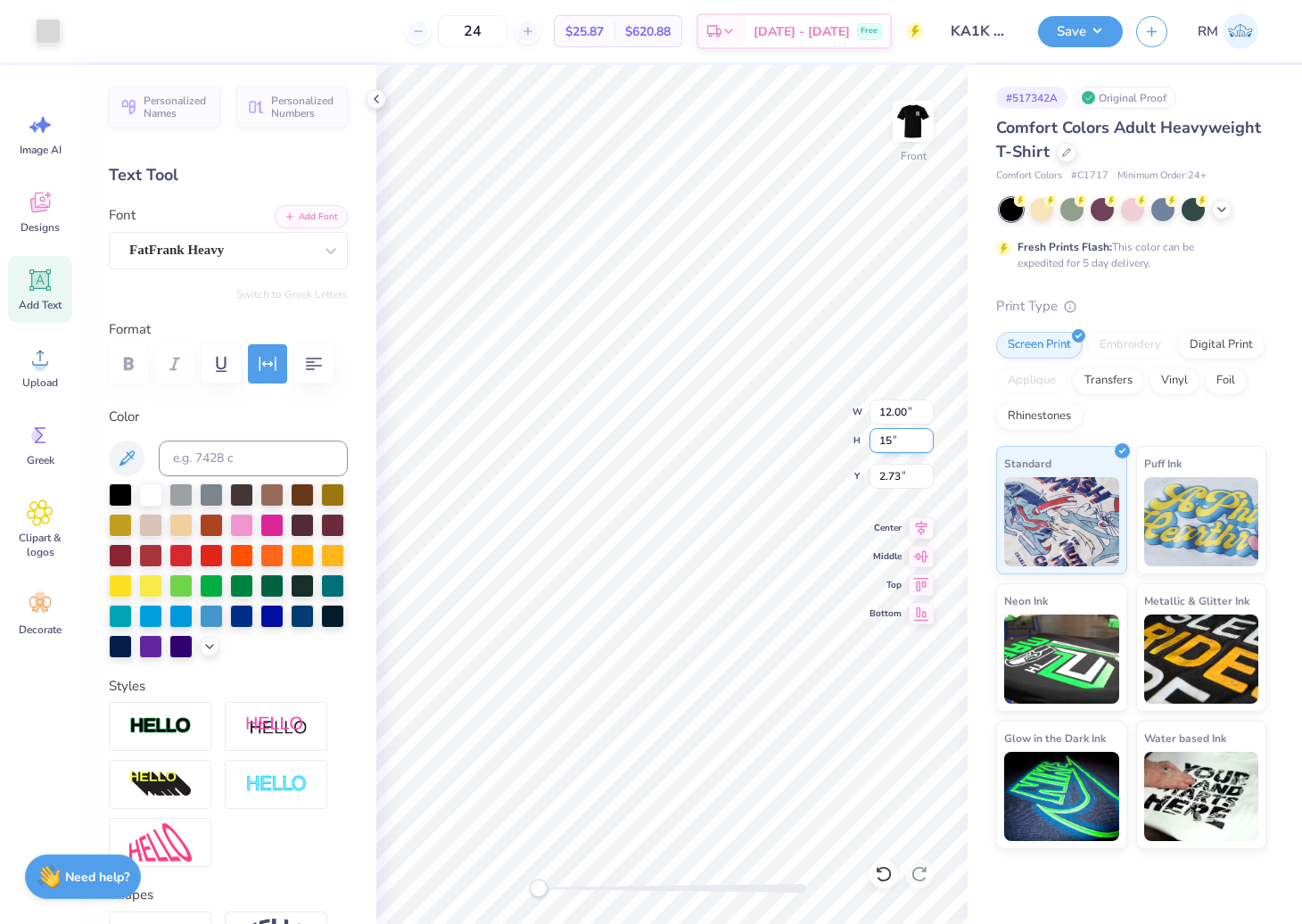
type input "15"
type input "10.90"
type input "14.66"
type input "3.17"
click at [893, 482] on input "3.09" at bounding box center [901, 476] width 64 height 25
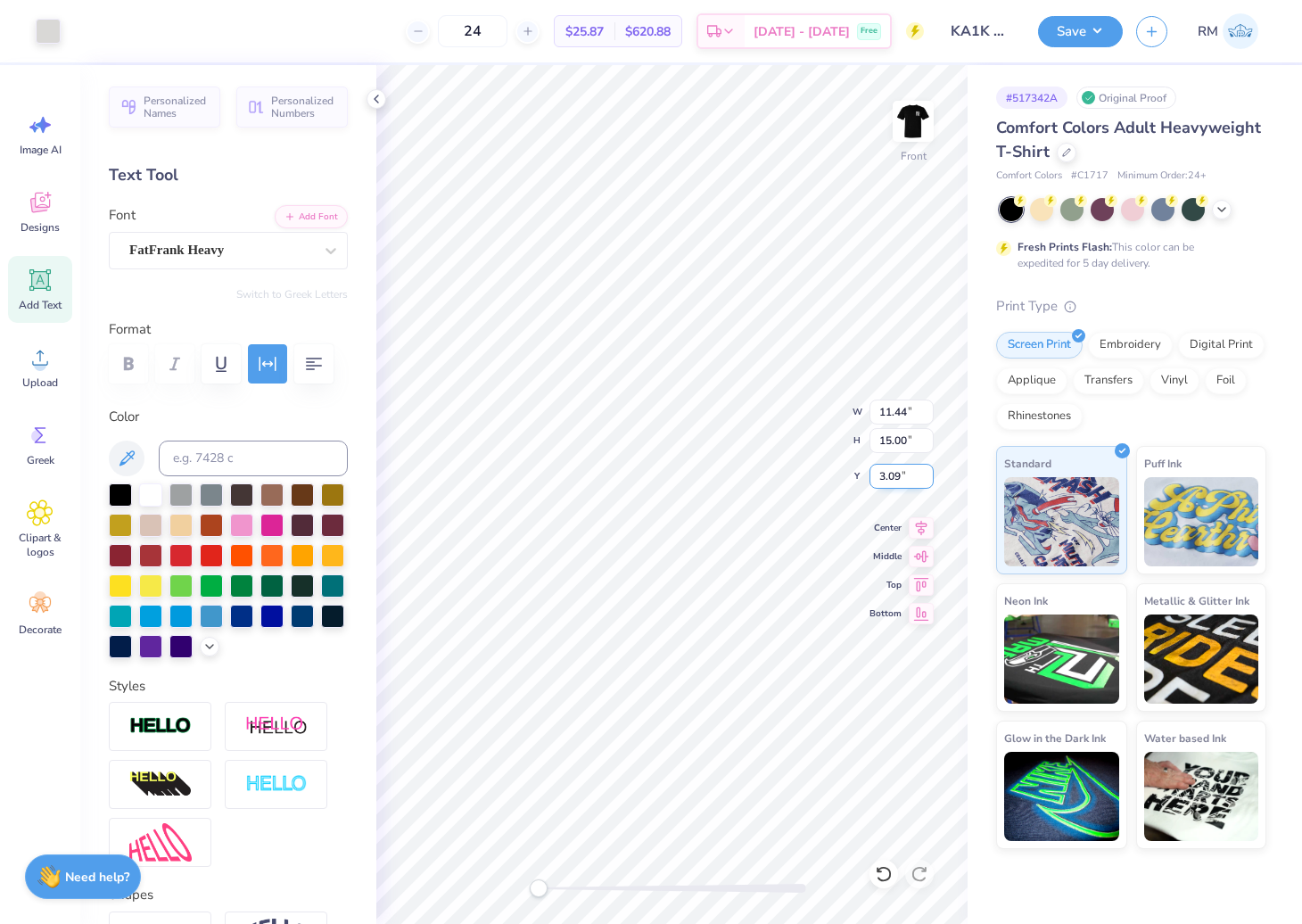
click at [893, 482] on input "3.09" at bounding box center [901, 476] width 64 height 25
type input "3.00"
click at [45, 29] on div at bounding box center [47, 29] width 25 height 25
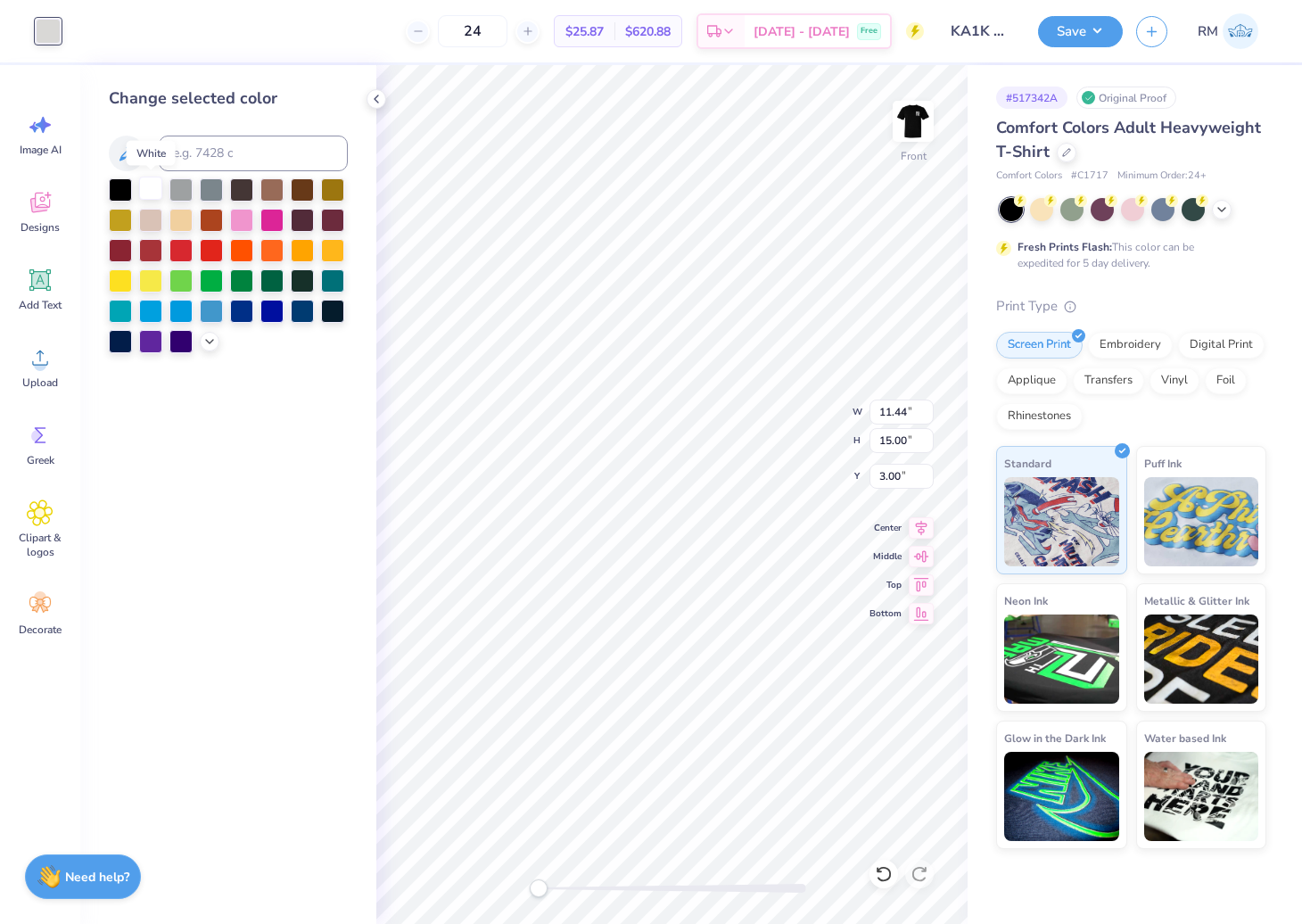
click at [153, 186] on div at bounding box center [150, 188] width 23 height 23
click at [210, 340] on polyline at bounding box center [210, 340] width 7 height 4
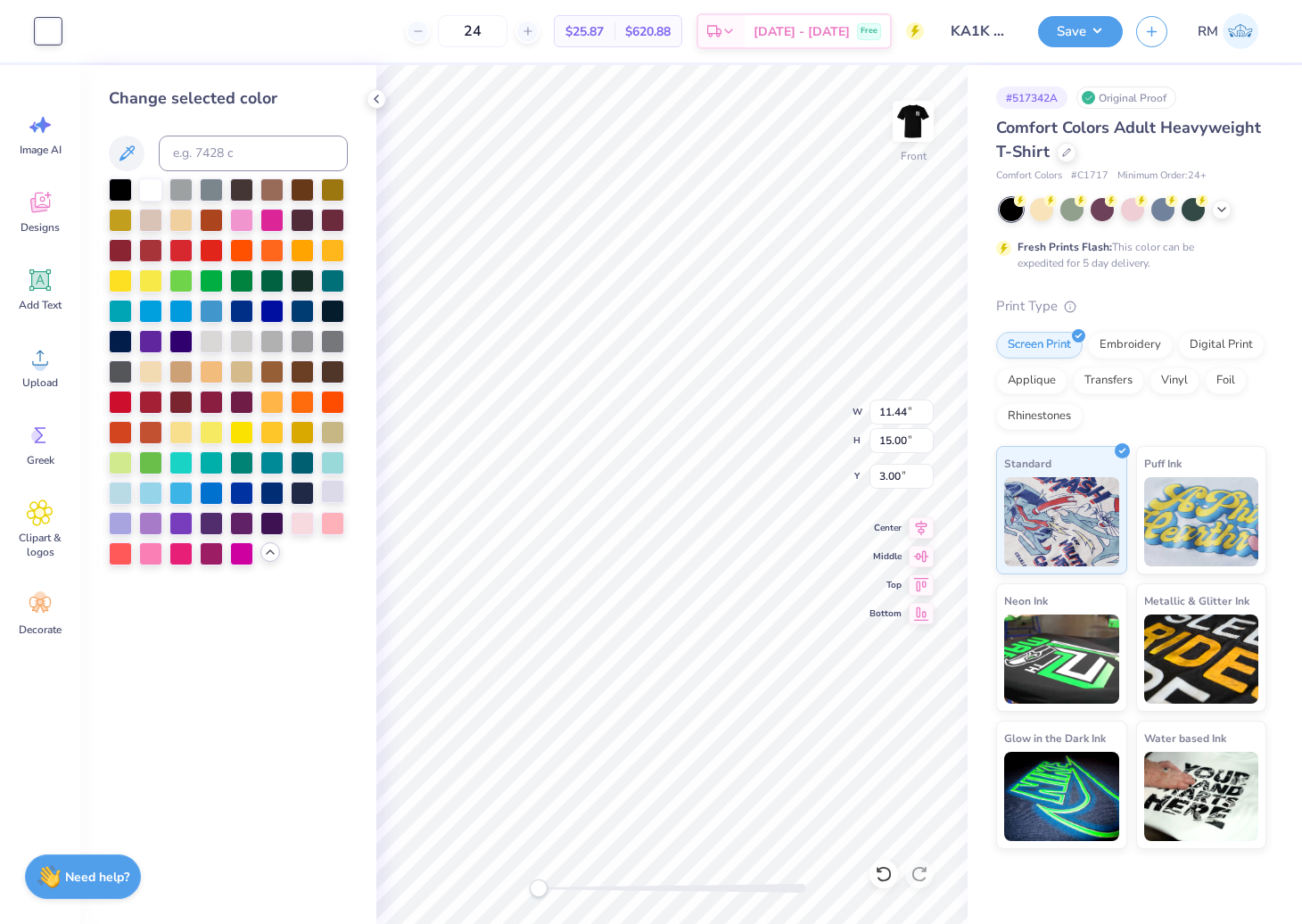
click at [332, 500] on div at bounding box center [332, 491] width 23 height 23
click at [122, 494] on div at bounding box center [119, 491] width 23 height 23
click at [210, 370] on div at bounding box center [210, 370] width 23 height 23
click at [152, 378] on div at bounding box center [150, 370] width 23 height 23
click at [147, 191] on div at bounding box center [150, 188] width 23 height 23
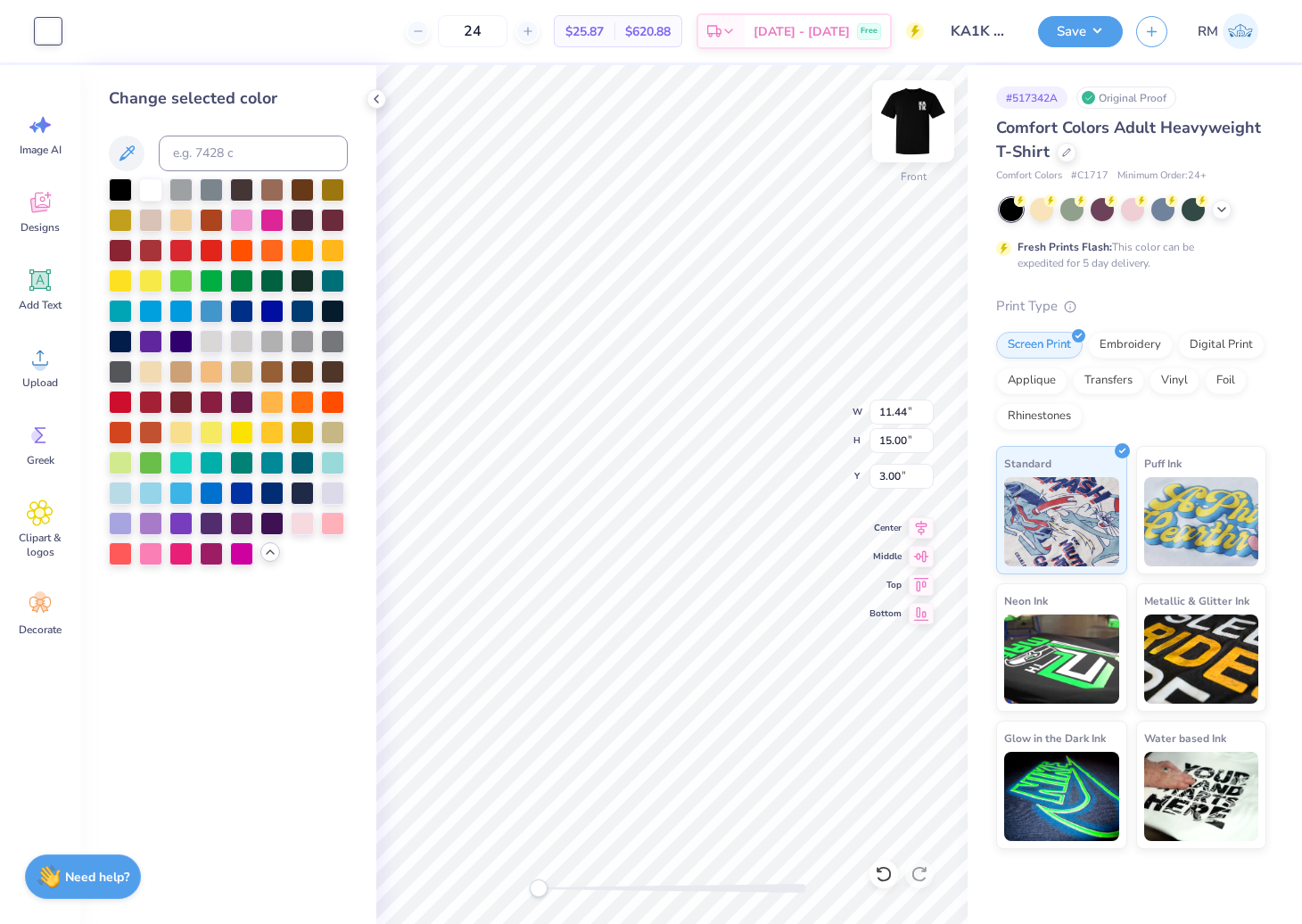
click at [915, 116] on img at bounding box center [913, 121] width 71 height 71
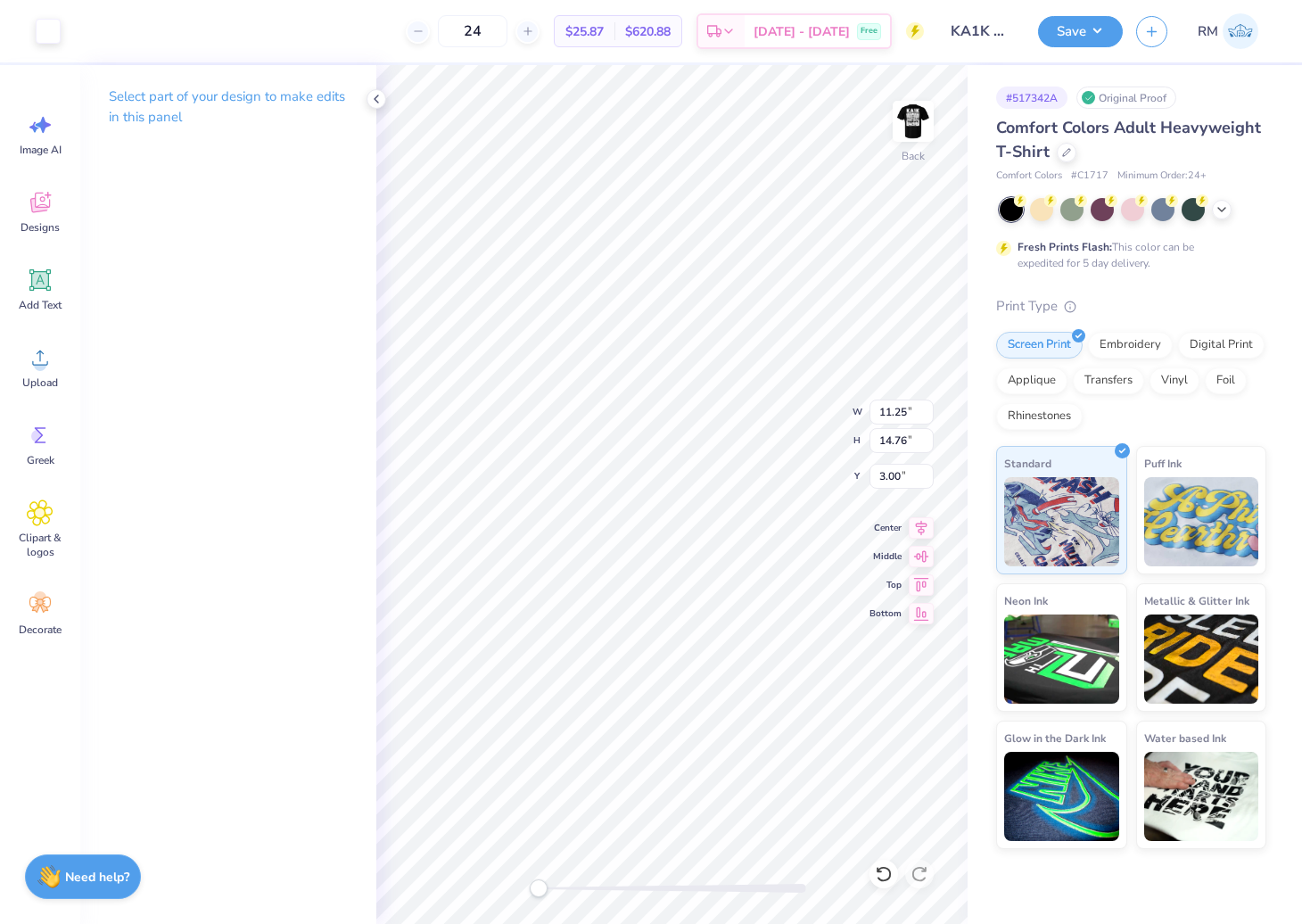
type input "11.25"
type input "14.76"
type input "0.65"
click at [47, 29] on div at bounding box center [47, 29] width 25 height 25
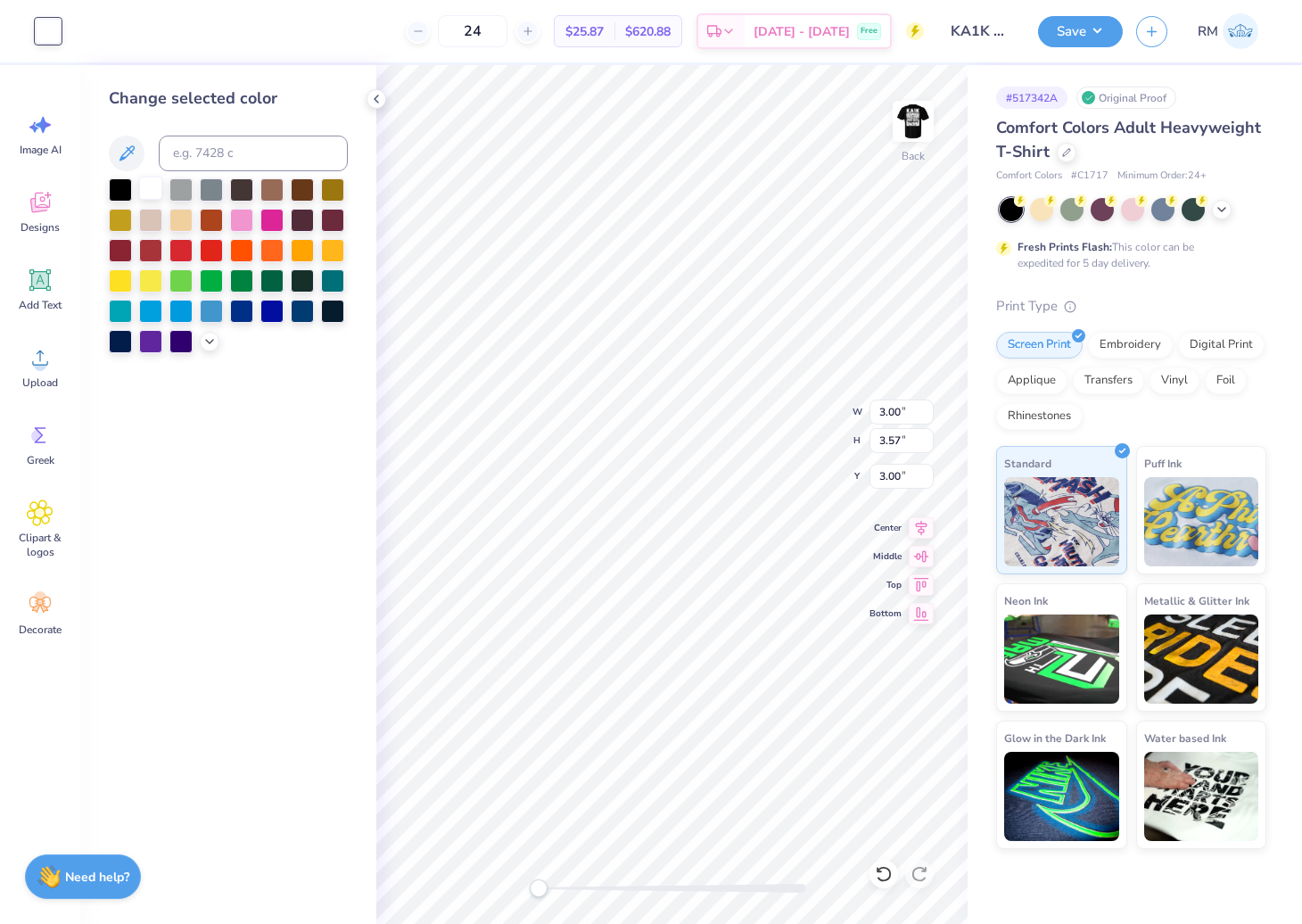
click at [149, 191] on div at bounding box center [150, 188] width 23 height 23
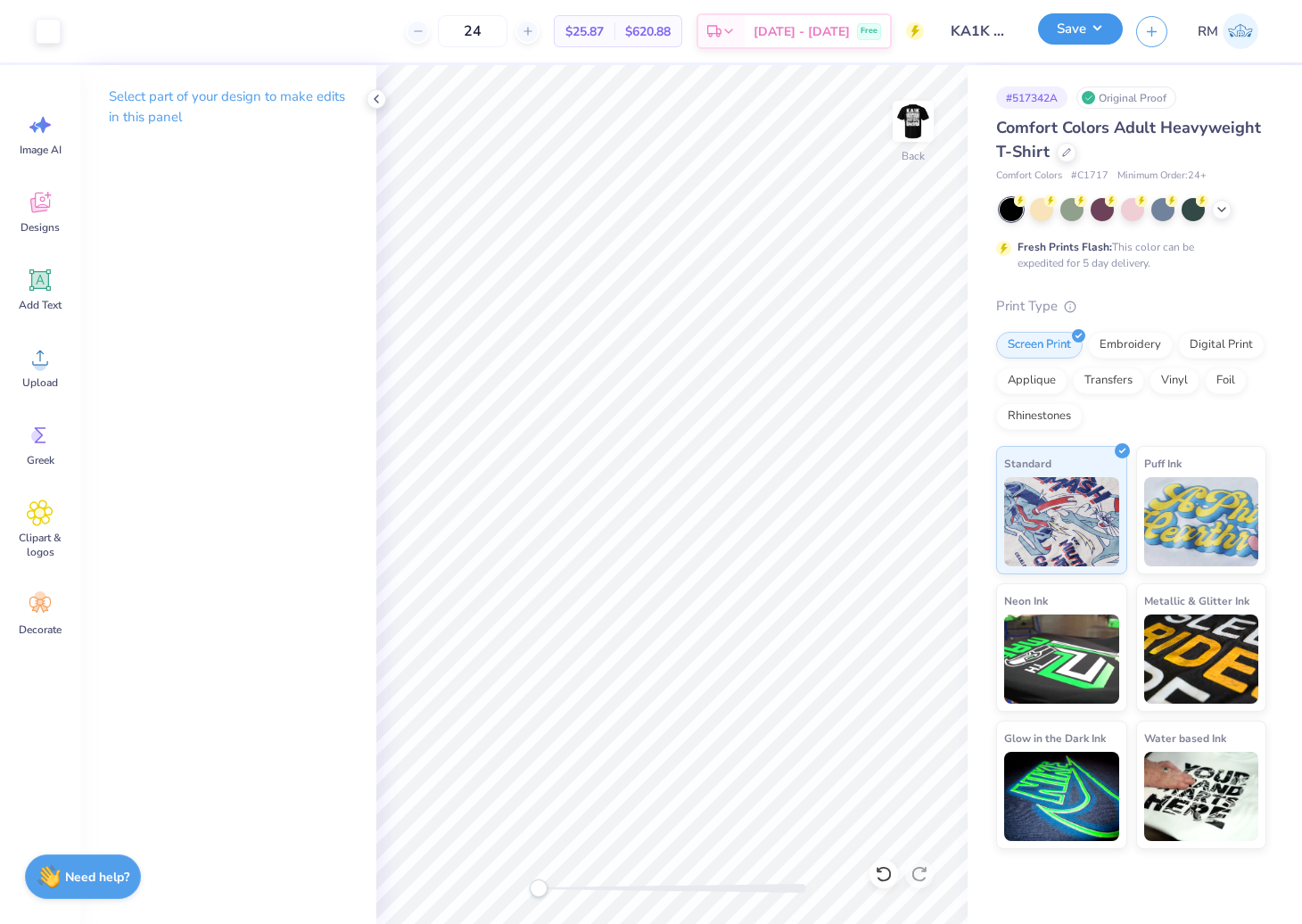
click at [1084, 16] on button "Save" at bounding box center [1080, 29] width 85 height 31
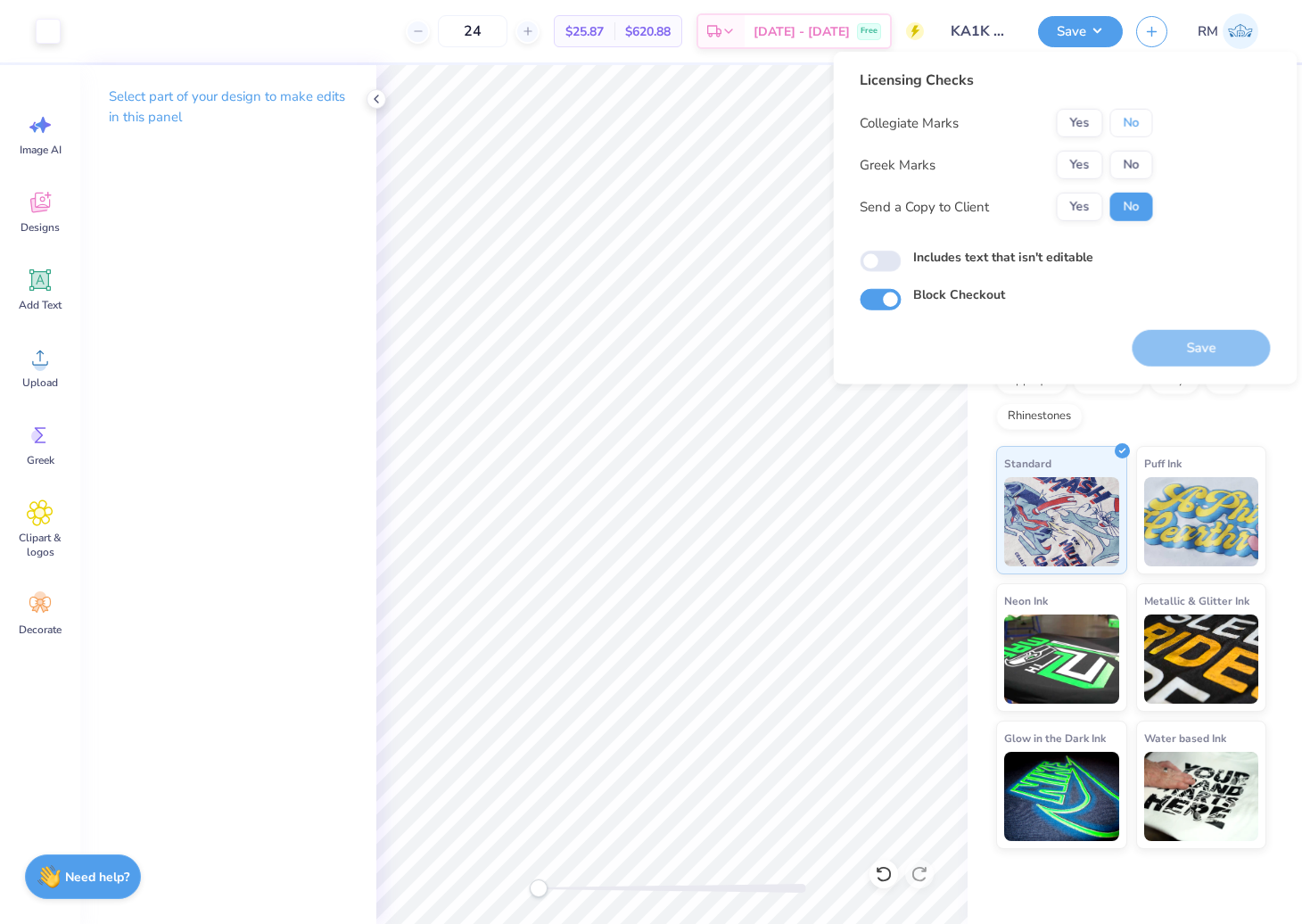
drag, startPoint x: 1142, startPoint y: 118, endPoint x: 1138, endPoint y: 144, distance: 26.3
click at [1142, 122] on button "No" at bounding box center [1131, 122] width 43 height 28
click at [1136, 161] on button "No" at bounding box center [1131, 164] width 43 height 28
click at [1069, 207] on button "Yes" at bounding box center [1079, 206] width 46 height 28
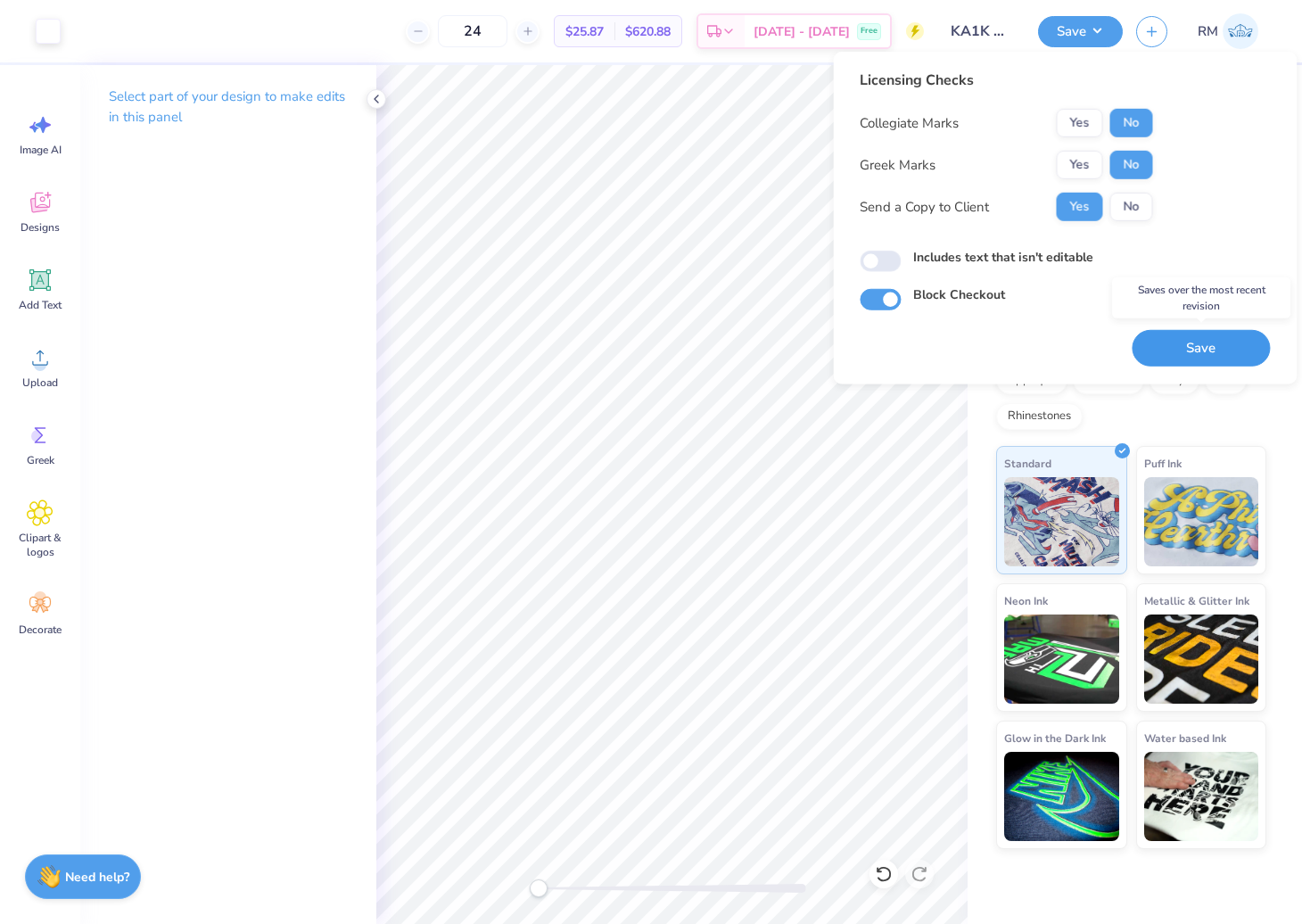
click at [1235, 341] on button "Save" at bounding box center [1201, 348] width 138 height 36
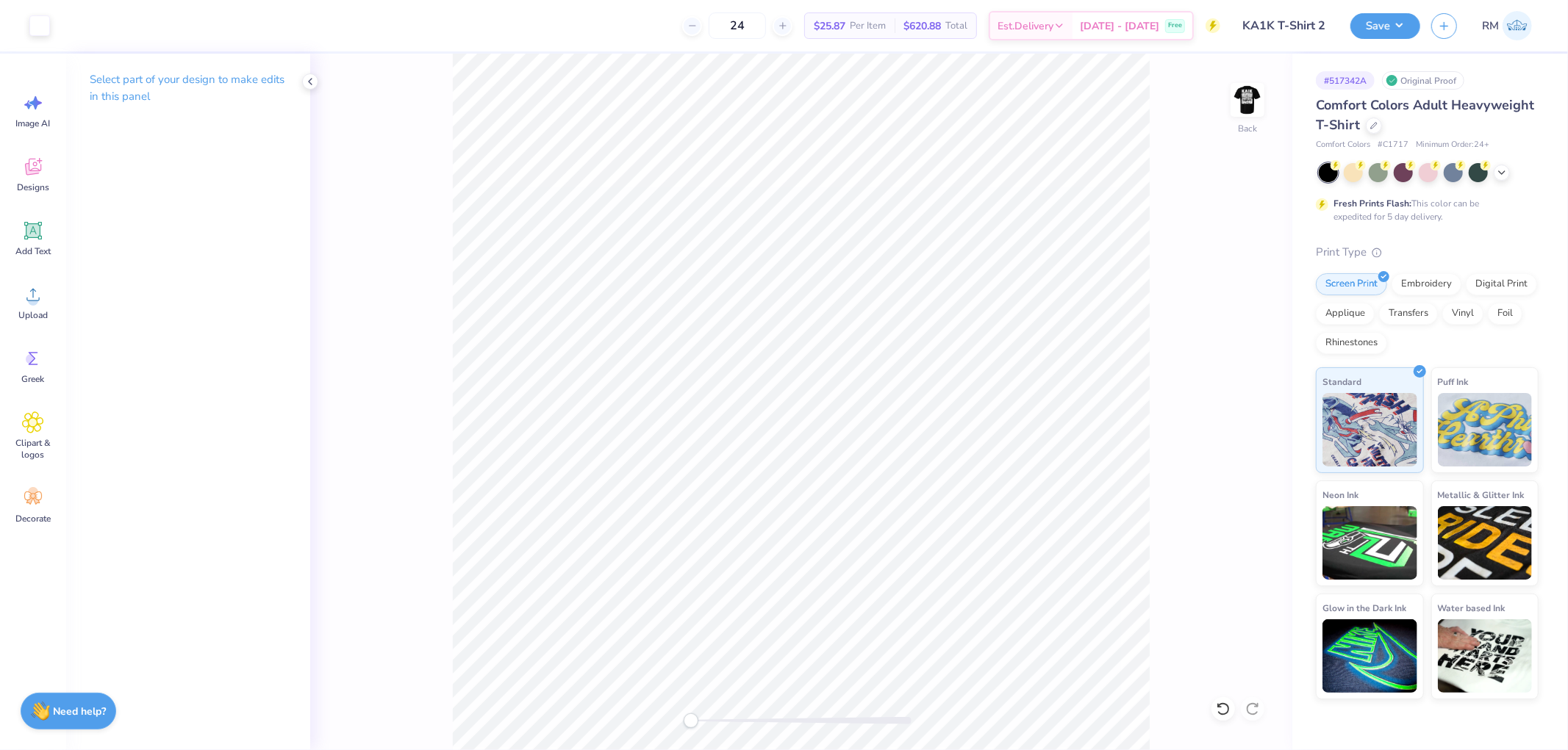
drag, startPoint x: 698, startPoint y: 721, endPoint x: 390, endPoint y: 666, distance: 312.9
click at [390, 666] on div "Back" at bounding box center [801, 402] width 982 height 697
